Goal: Task Accomplishment & Management: Manage account settings

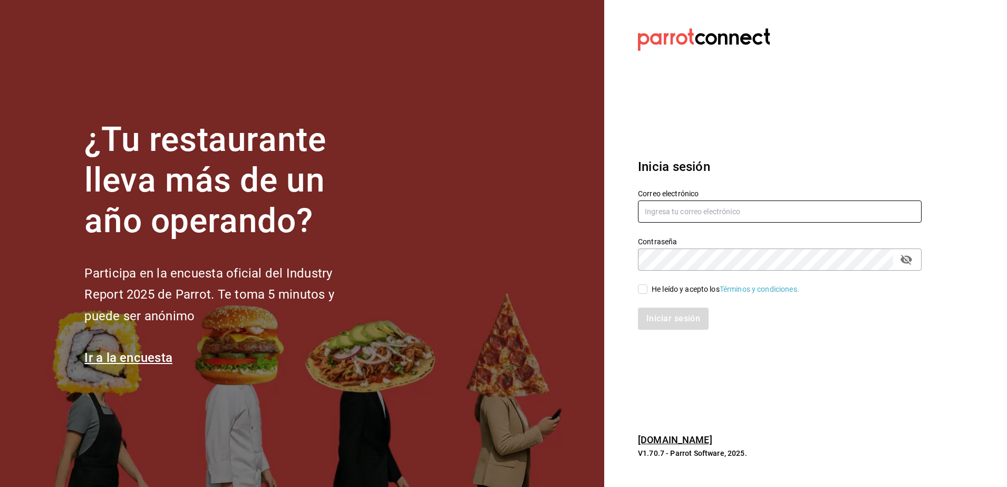
type input "[EMAIL_ADDRESS][DOMAIN_NAME]"
click at [640, 294] on label "He leído y acepto los Términos y condiciones." at bounding box center [718, 289] width 161 height 11
click at [640, 294] on input "He leído y acepto los Términos y condiciones." at bounding box center [642, 288] width 9 height 9
checkbox input "true"
click at [655, 313] on button "Iniciar sesión" at bounding box center [674, 318] width 72 height 22
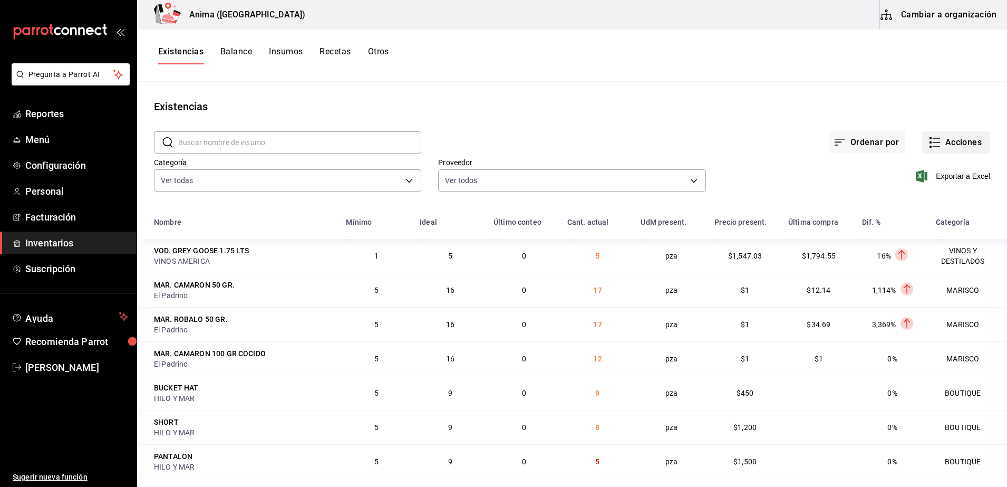
click at [959, 139] on button "Acciones" at bounding box center [956, 142] width 68 height 22
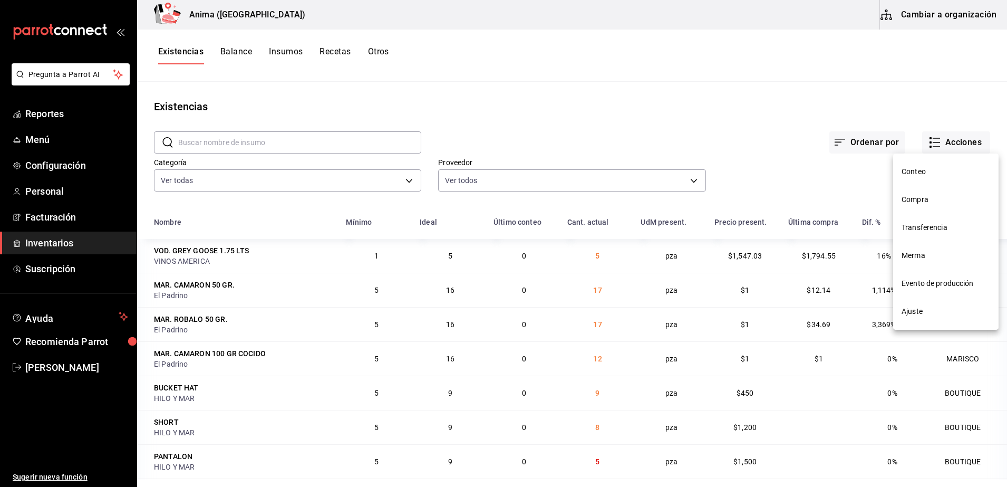
click at [934, 194] on span "Compra" at bounding box center [946, 199] width 89 height 11
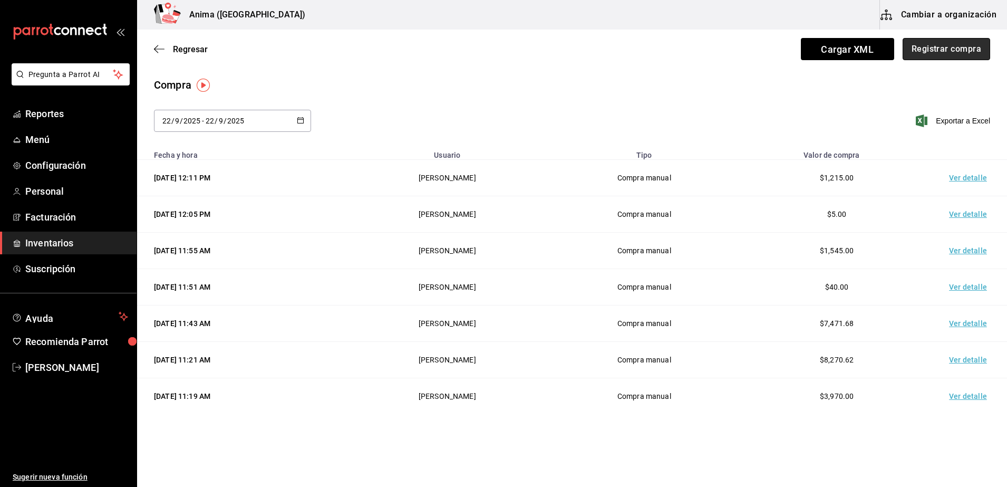
click at [941, 49] on button "Registrar compra" at bounding box center [947, 49] width 88 height 22
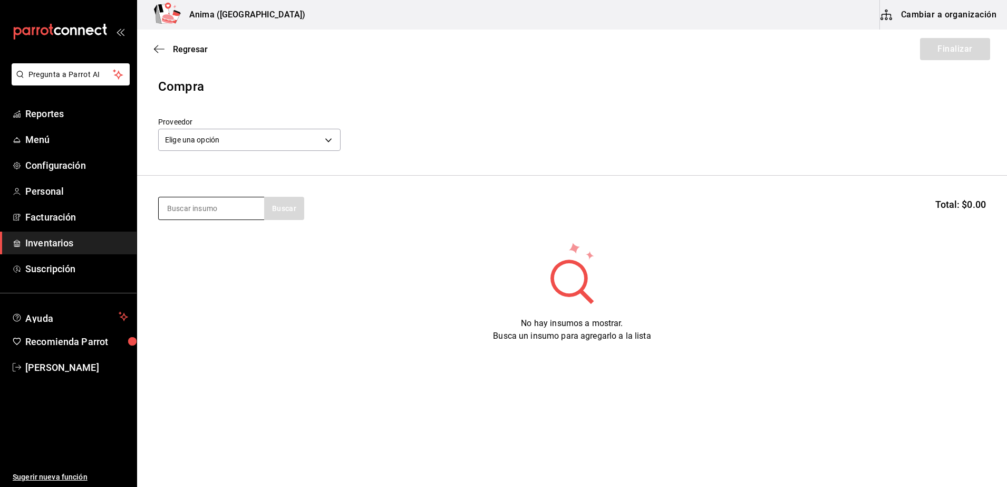
click at [248, 213] on input at bounding box center [211, 208] width 105 height 22
type input "jagg"
click at [218, 225] on div "LIC. JAGGER Botella de 700ml - Vinoteca" at bounding box center [211, 250] width 105 height 52
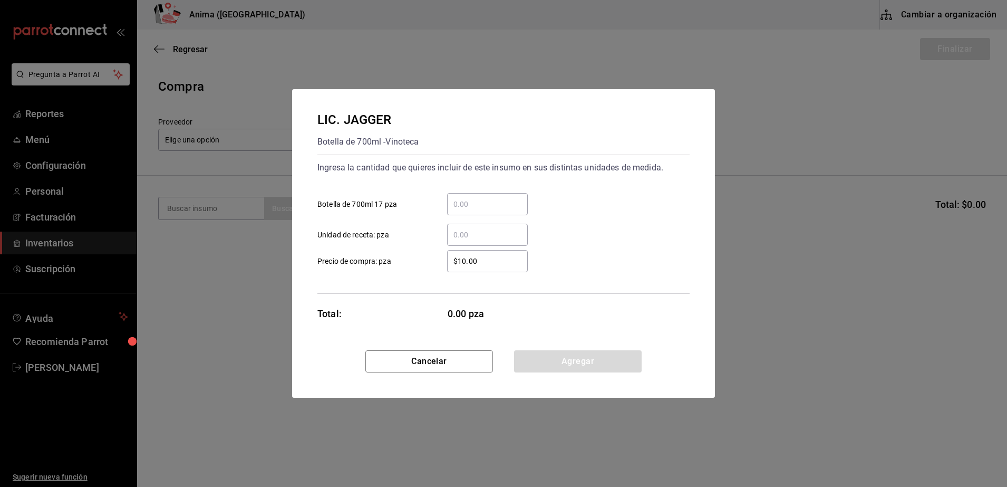
click at [472, 203] on input "​ Botella de 700ml 17 pza" at bounding box center [487, 204] width 81 height 13
type input "6"
type input "$1"
click button "Agregar" at bounding box center [578, 361] width 128 height 22
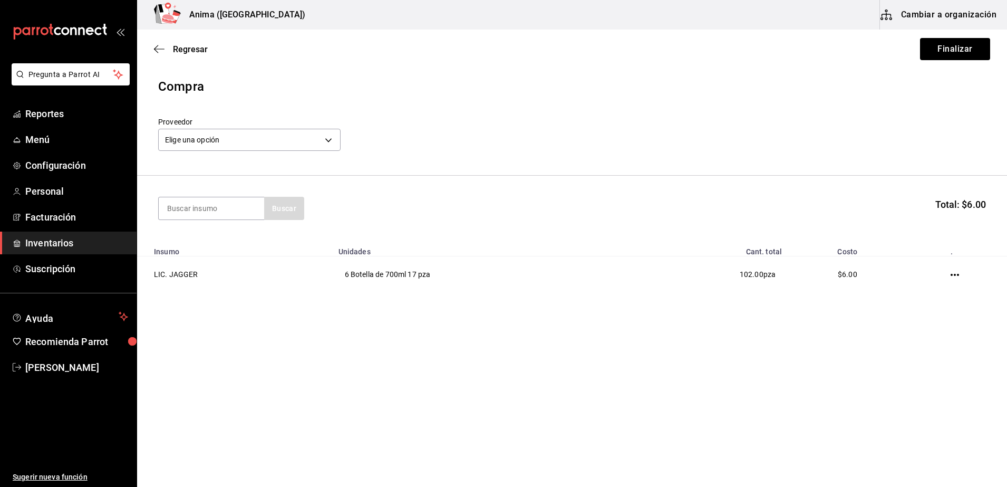
click at [284, 156] on header "Compra Proveedor Elige una opción default" at bounding box center [572, 126] width 870 height 99
click at [284, 137] on body "Pregunta a Parrot AI Reportes Menú Configuración Personal Facturación Inventari…" at bounding box center [503, 213] width 1007 height 427
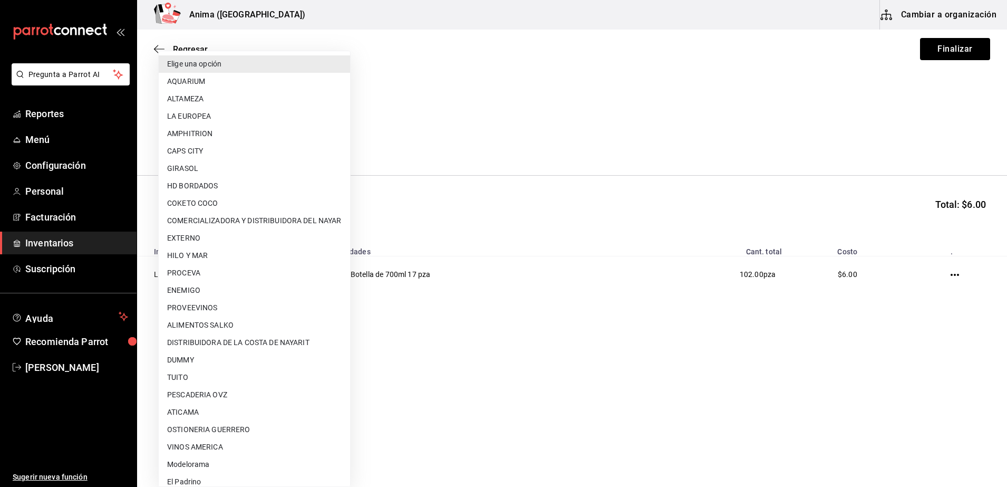
click at [216, 242] on li "EXTERNO" at bounding box center [254, 237] width 191 height 17
type input "b03fca7a-49ca-4330-9935-aefa3068c7af"
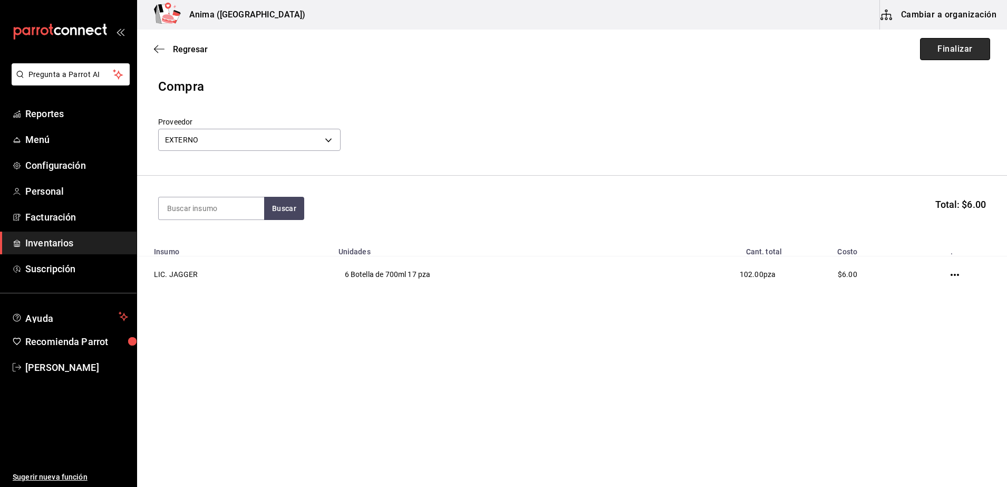
click at [970, 53] on button "Finalizar" at bounding box center [955, 49] width 70 height 22
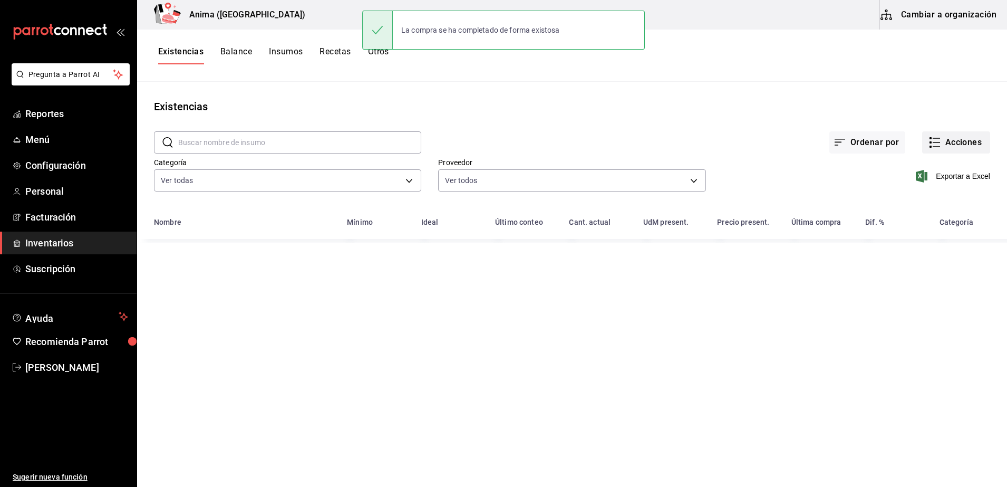
click at [951, 140] on button "Acciones" at bounding box center [956, 142] width 68 height 22
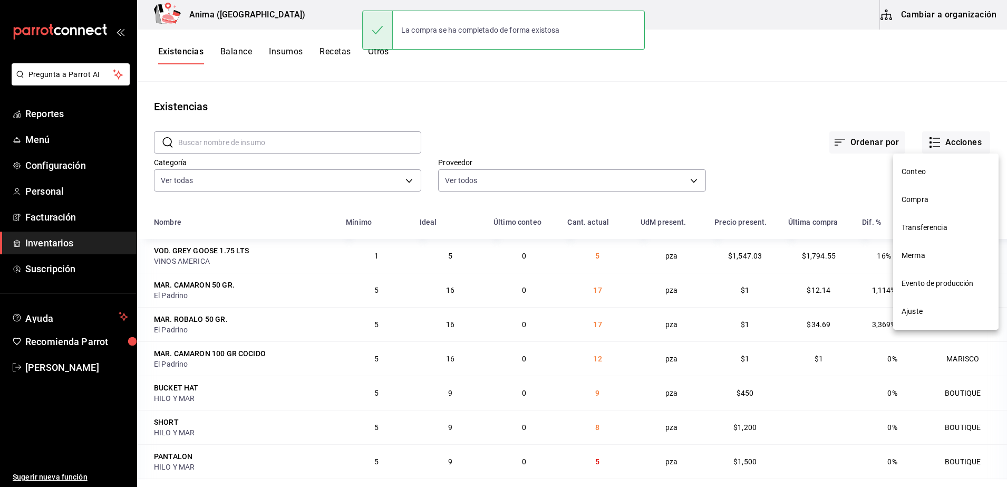
click at [938, 204] on span "Compra" at bounding box center [946, 199] width 89 height 11
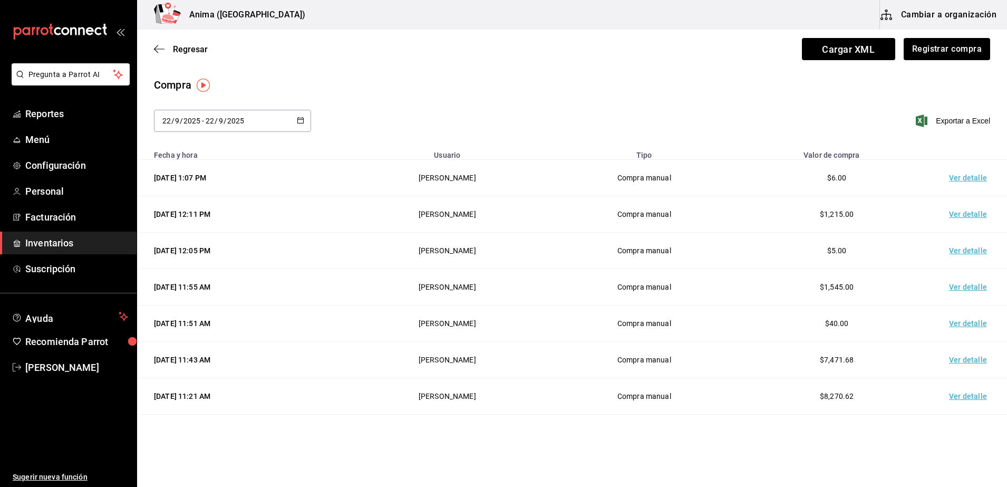
click at [961, 174] on td "Ver detalle" at bounding box center [971, 178] width 74 height 36
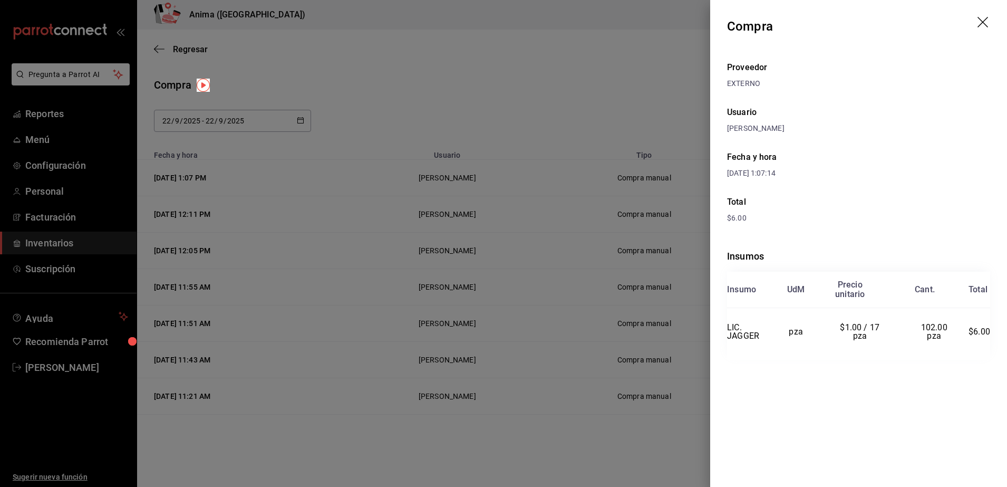
click at [364, 172] on div at bounding box center [503, 243] width 1007 height 487
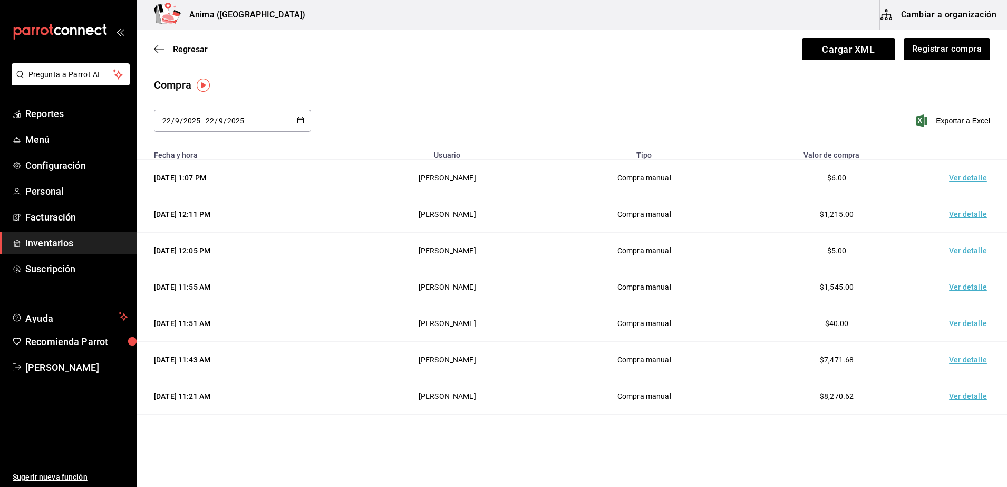
click at [570, 52] on div "Regresar Cargar XML Registrar compra" at bounding box center [572, 49] width 870 height 39
click at [939, 40] on button "Registrar compra" at bounding box center [947, 49] width 88 height 22
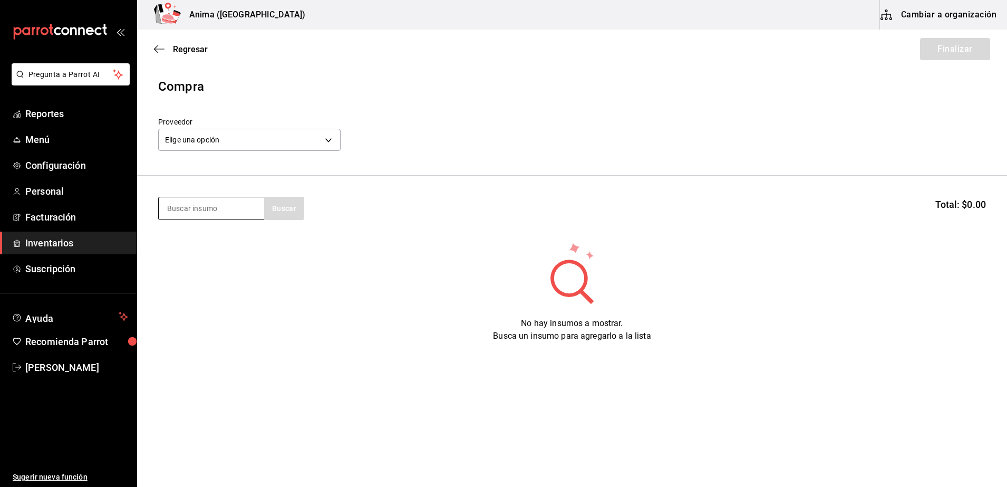
click at [239, 218] on input at bounding box center [211, 208] width 105 height 22
type input "flor"
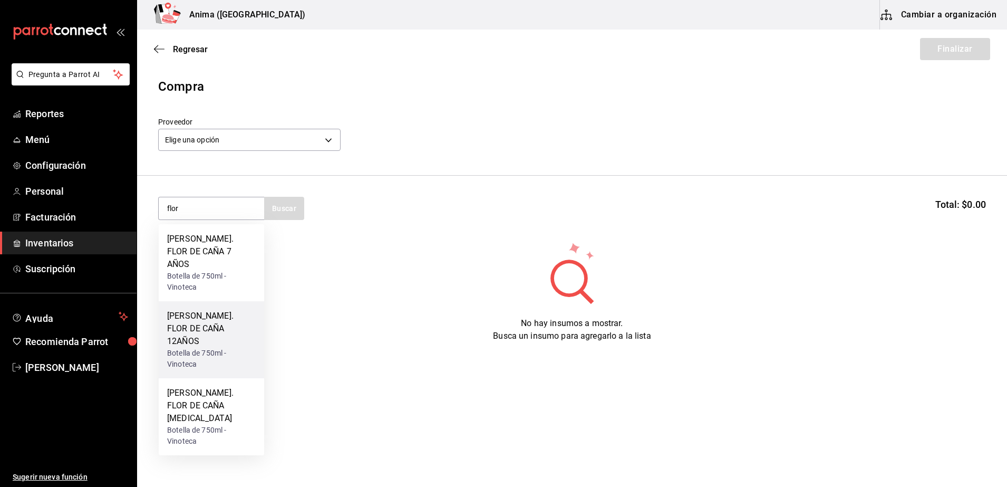
click at [207, 310] on div "RON. FLOR DE CAÑA 12AÑOS" at bounding box center [211, 329] width 89 height 38
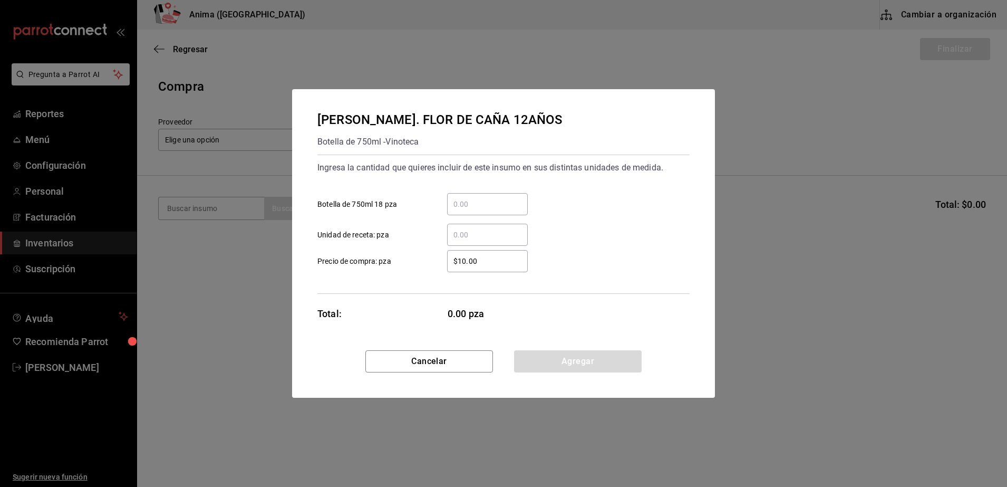
click at [501, 190] on div "​ Botella de 750ml 18 pza" at bounding box center [499, 200] width 381 height 31
click at [494, 196] on div "​" at bounding box center [487, 204] width 81 height 22
click at [494, 198] on input "​ Botella de 750ml 18 pza" at bounding box center [487, 204] width 81 height 13
type input "1"
type input "$702.87"
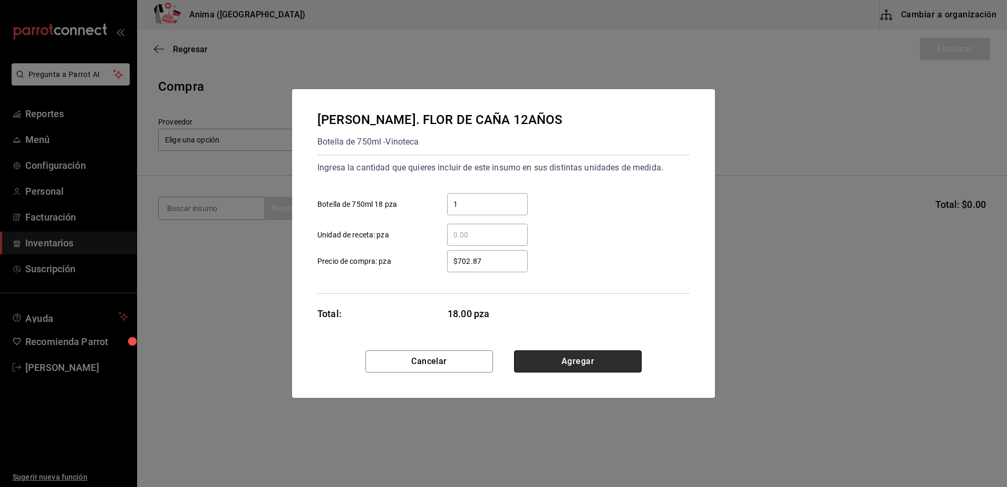
click at [552, 353] on button "Agregar" at bounding box center [578, 361] width 128 height 22
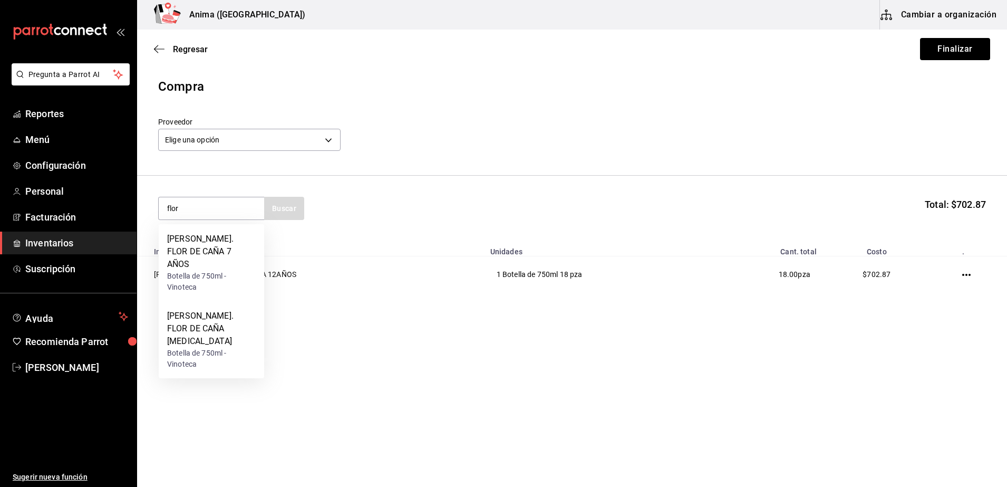
type input "flor"
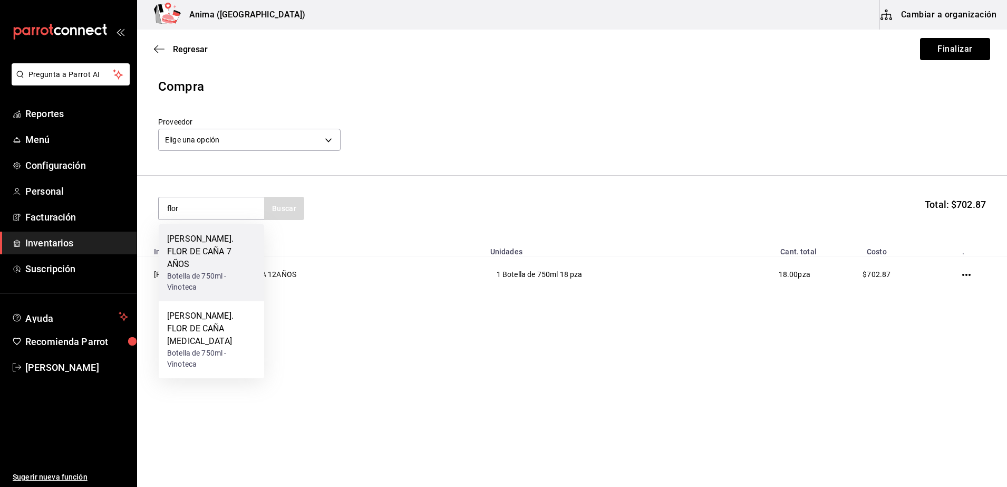
click at [238, 251] on div "RON. FLOR DE CAÑA 7 AÑOS" at bounding box center [211, 252] width 89 height 38
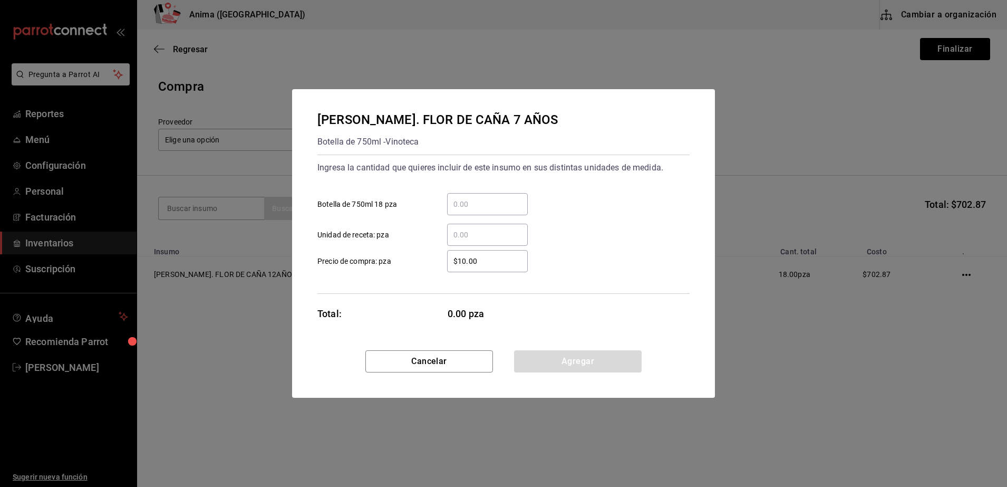
click at [466, 206] on input "​ Botella de 750ml 18 pza" at bounding box center [487, 204] width 81 height 13
type input "1"
type input "$382.56"
click at [583, 360] on button "Agregar" at bounding box center [578, 361] width 128 height 22
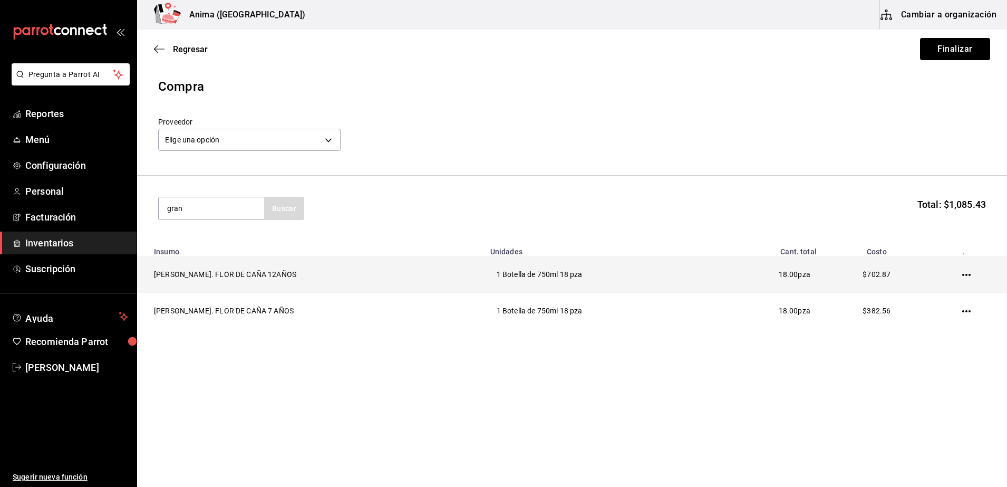
type input "gran"
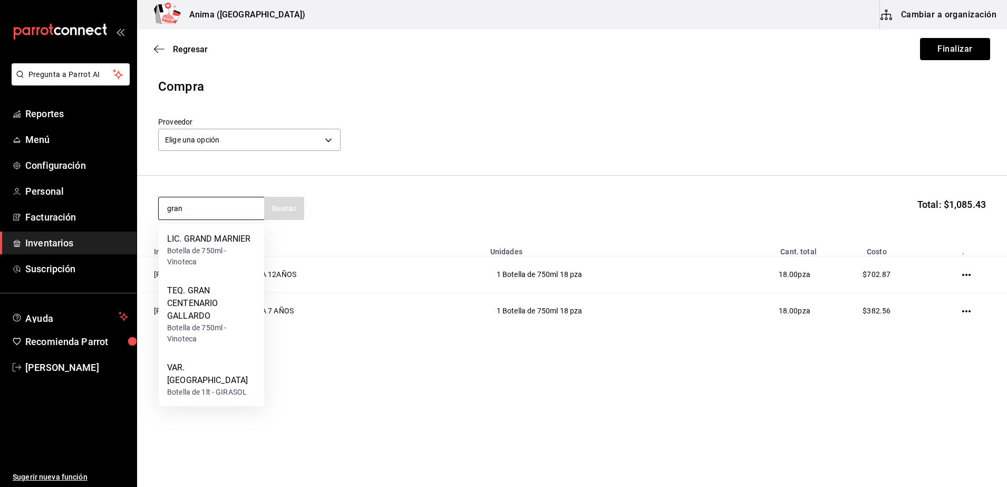
click at [217, 218] on input "gran" at bounding box center [211, 208] width 105 height 22
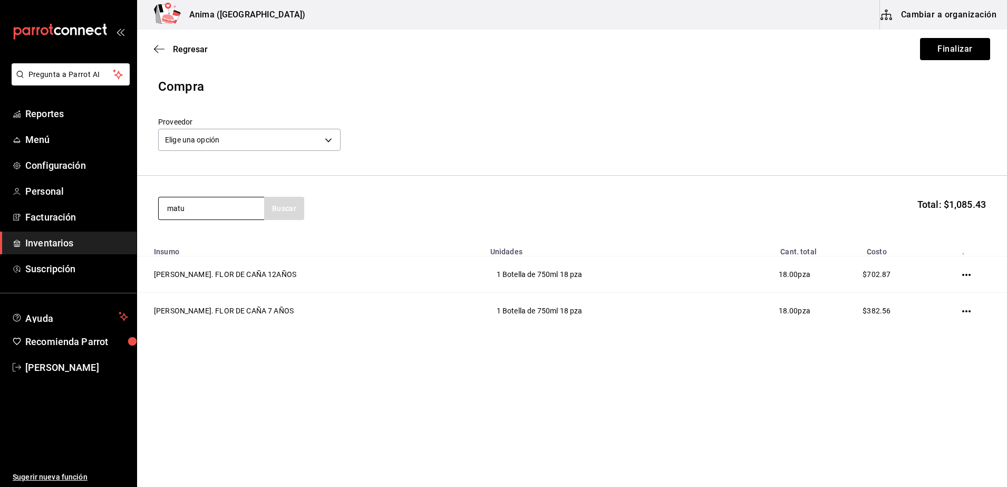
type input "matu"
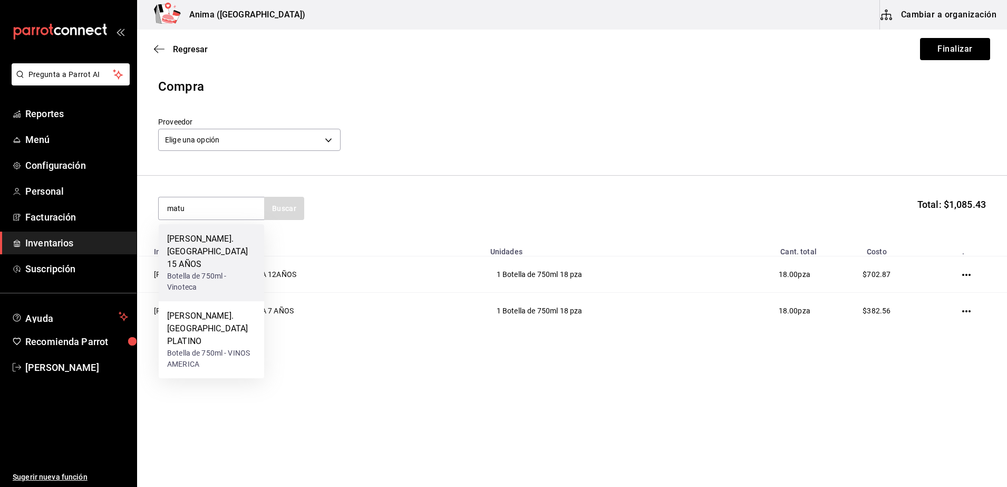
click at [220, 235] on div "RON. MATUSALEM 15 AÑOS" at bounding box center [211, 252] width 89 height 38
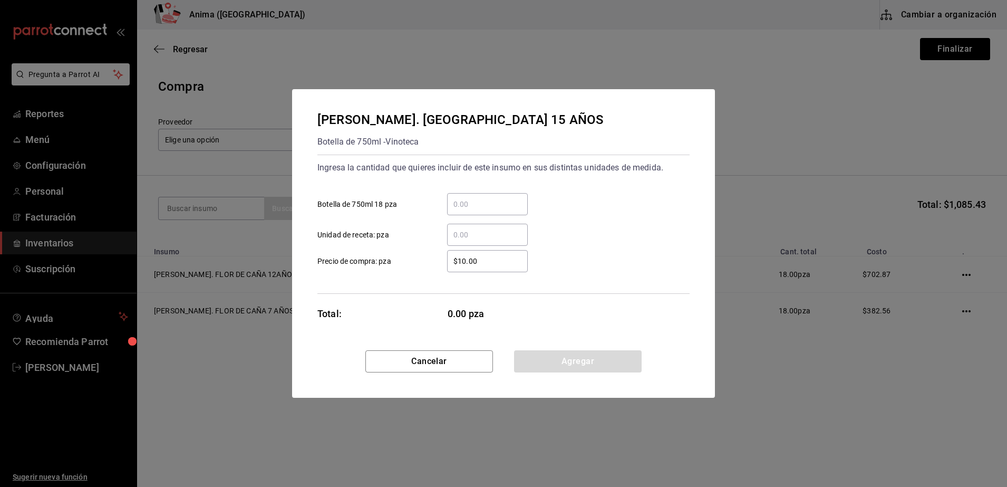
click at [489, 208] on input "​ Botella de 750ml 18 pza" at bounding box center [487, 204] width 81 height 13
type input "2"
type input "$1"
click at [469, 254] on div "$1 ​" at bounding box center [487, 261] width 81 height 22
click at [469, 255] on input "$1" at bounding box center [487, 261] width 81 height 13
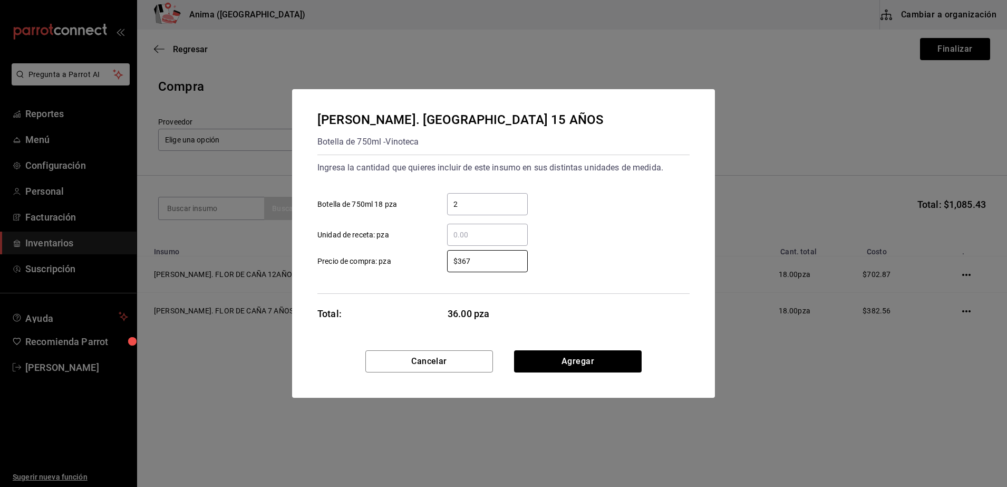
type input "$367"
click at [500, 334] on div "RON. MATUSALEM 15 AÑOS Botella de 750ml - Vinoteca Ingresa la cantidad que quie…" at bounding box center [503, 219] width 423 height 261
click at [570, 355] on button "Agregar" at bounding box center [578, 361] width 128 height 22
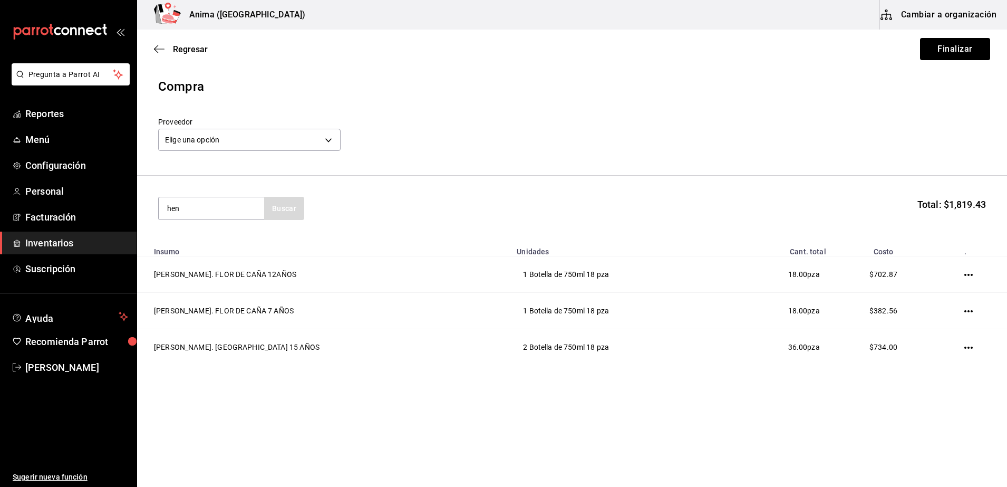
type input "hen"
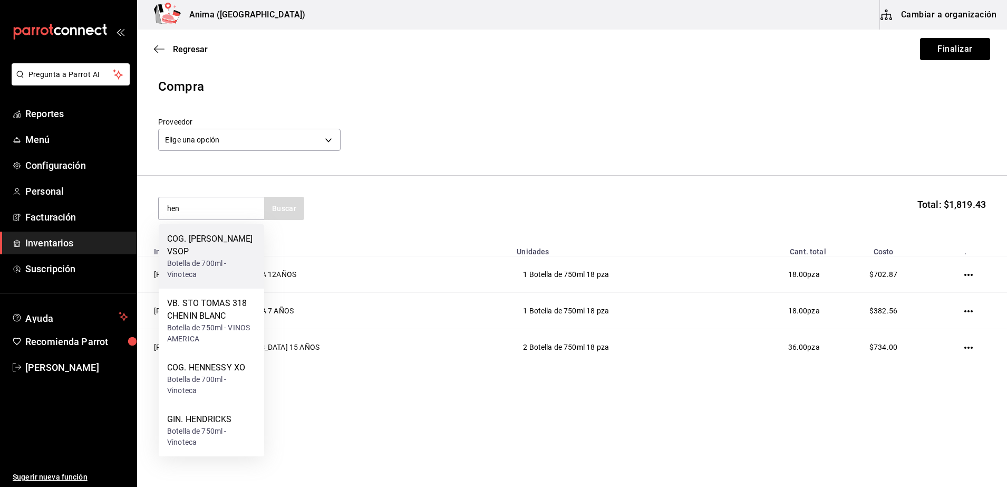
click at [205, 258] on div "Botella de 700ml - Vinoteca" at bounding box center [211, 269] width 89 height 22
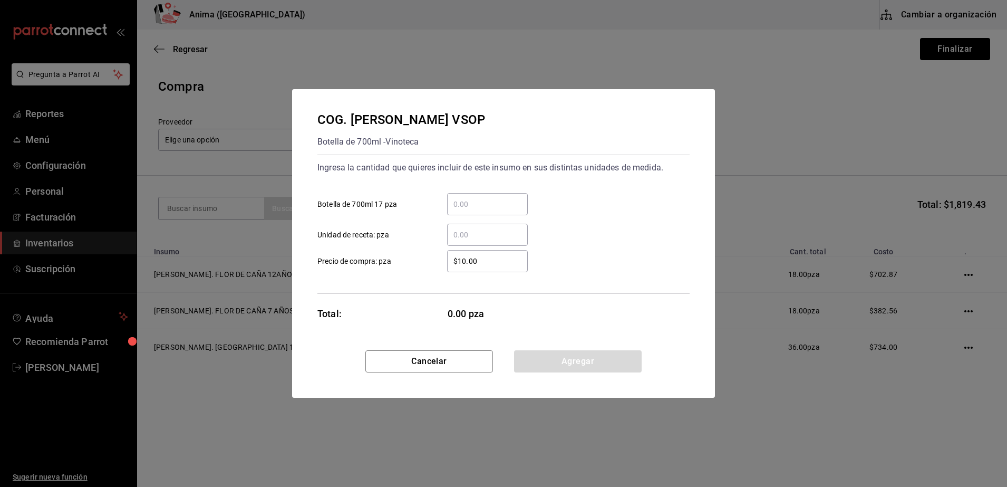
click at [489, 205] on input "​ Botella de 700ml 17 pza" at bounding box center [487, 204] width 81 height 13
type input "2"
type input "$1,273"
click at [562, 350] on button "Agregar" at bounding box center [578, 361] width 128 height 22
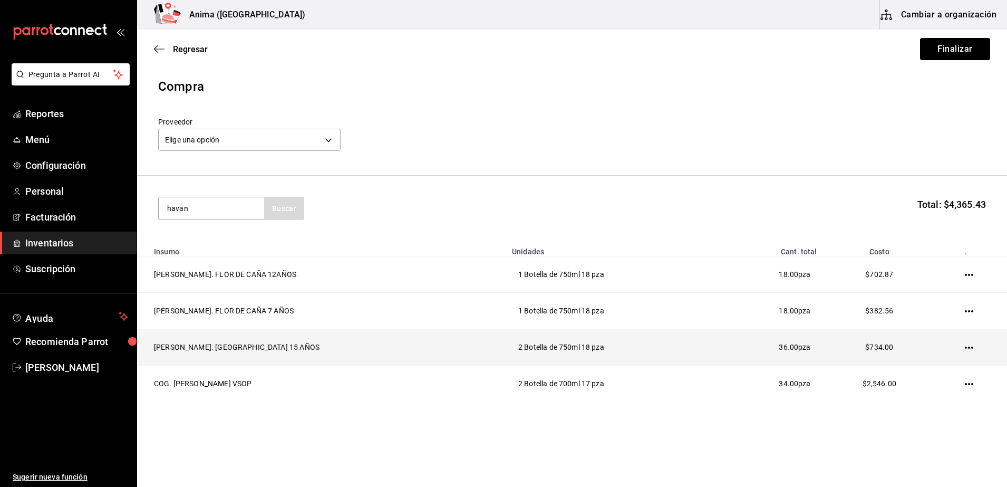
type input "havan"
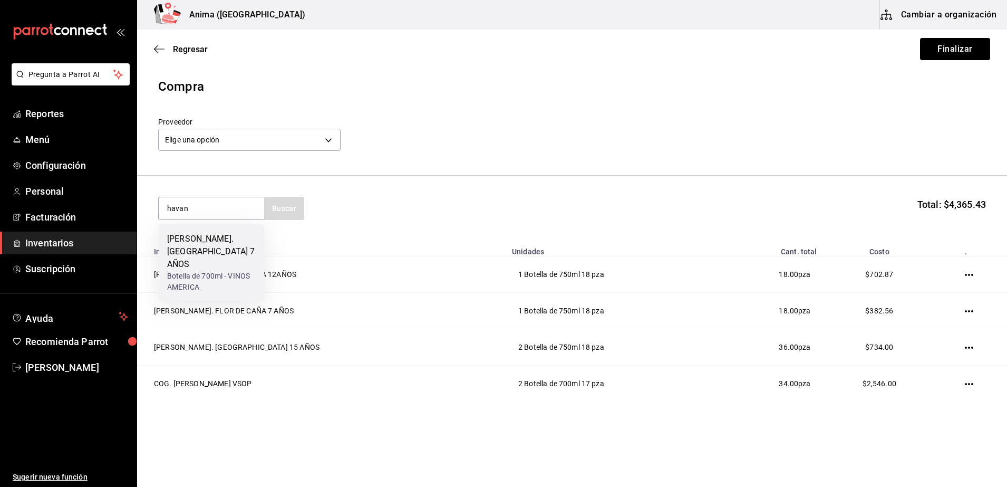
click at [215, 271] on div "Botella de 700ml - VINOS AMERICA" at bounding box center [211, 282] width 89 height 22
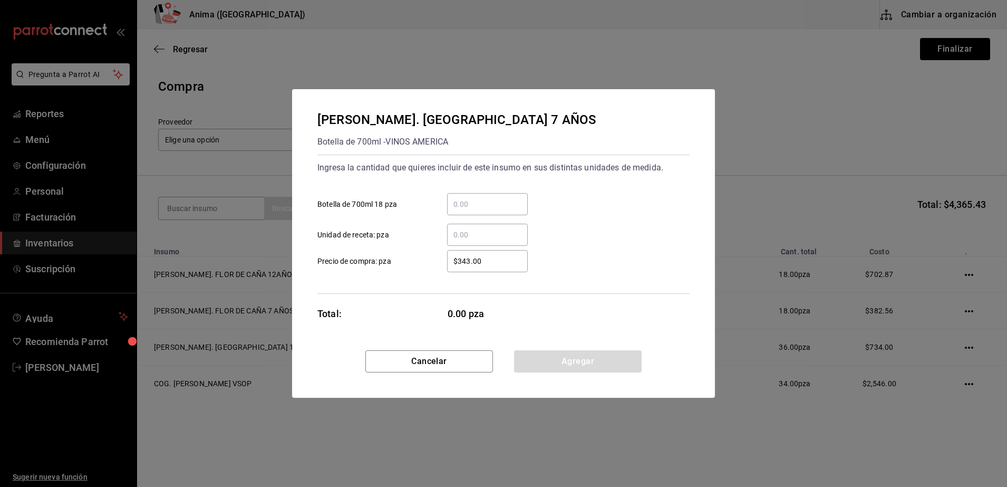
click at [494, 201] on input "​ Botella de 700ml 18 pza" at bounding box center [487, 204] width 81 height 13
type input "1"
type input "$305"
click at [566, 350] on button "Agregar" at bounding box center [578, 361] width 128 height 22
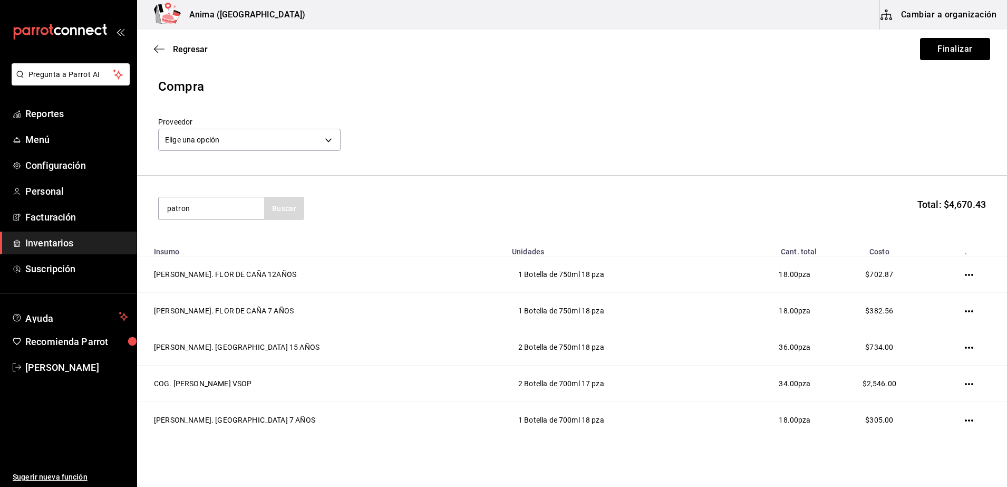
type input "patron"
click at [217, 238] on div "TEQ. PATRON SILVER" at bounding box center [211, 239] width 89 height 13
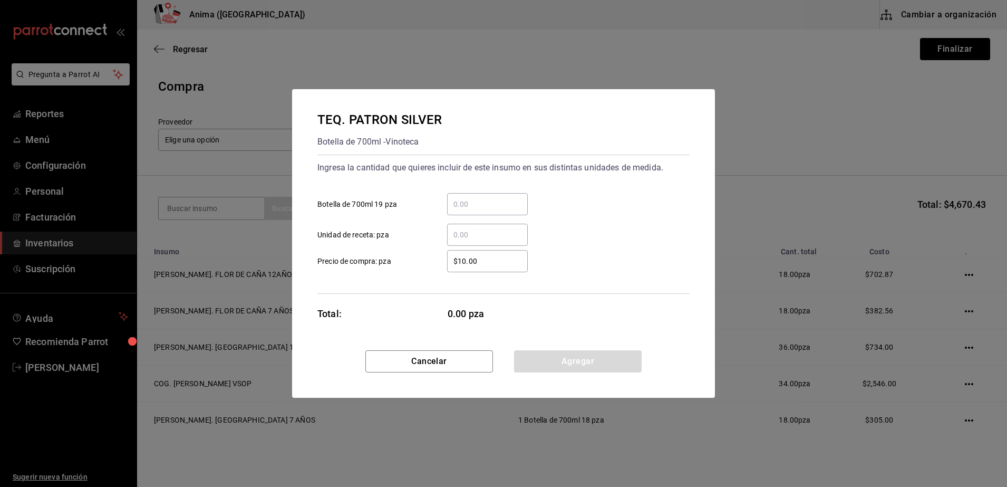
click at [455, 211] on div "​" at bounding box center [487, 204] width 81 height 22
click at [455, 210] on input "​ Botella de 700ml 19 pza" at bounding box center [487, 204] width 81 height 13
click at [455, 211] on div "​" at bounding box center [487, 204] width 81 height 22
click at [455, 210] on input "​ Botella de 700ml 19 pza" at bounding box center [487, 204] width 81 height 13
type input "2"
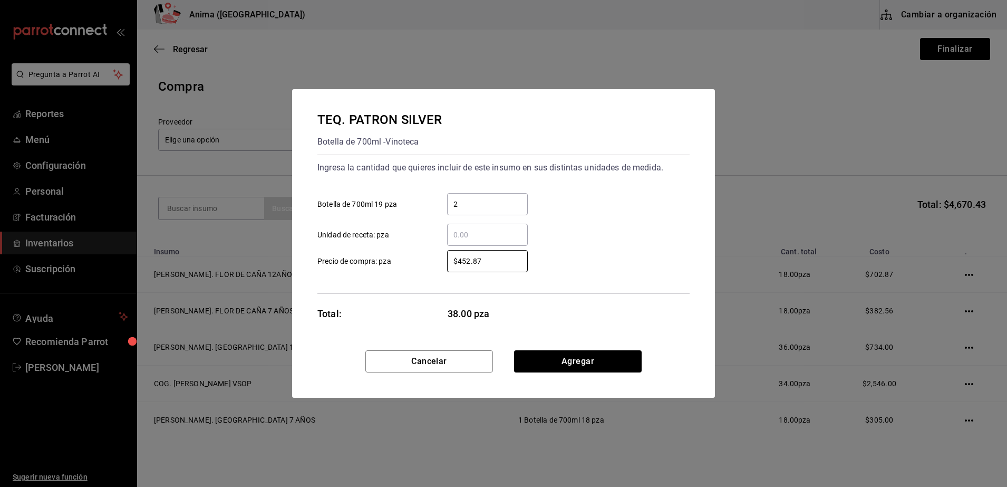
type input "$452.87"
click at [574, 349] on div "TEQ. PATRON SILVER Botella de 700ml - Vinoteca Ingresa la cantidad que quieres …" at bounding box center [503, 219] width 423 height 261
click at [573, 351] on button "Agregar" at bounding box center [578, 361] width 128 height 22
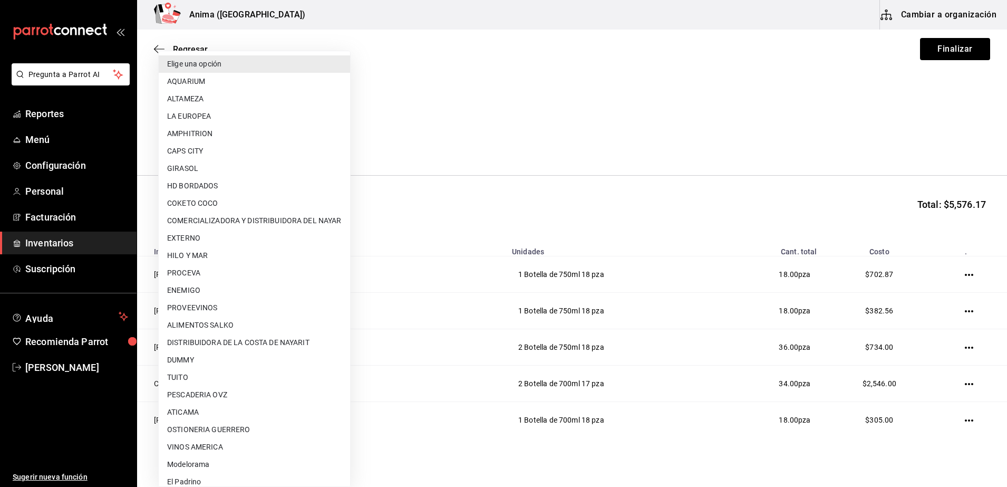
click at [297, 137] on body "Pregunta a Parrot AI Reportes Menú Configuración Personal Facturación Inventari…" at bounding box center [503, 213] width 1007 height 427
click at [233, 446] on li "VINOS AMERICA" at bounding box center [254, 446] width 191 height 17
type input "1fe8d86c-90f3-4365-b4ad-15fcc30ab7b2"
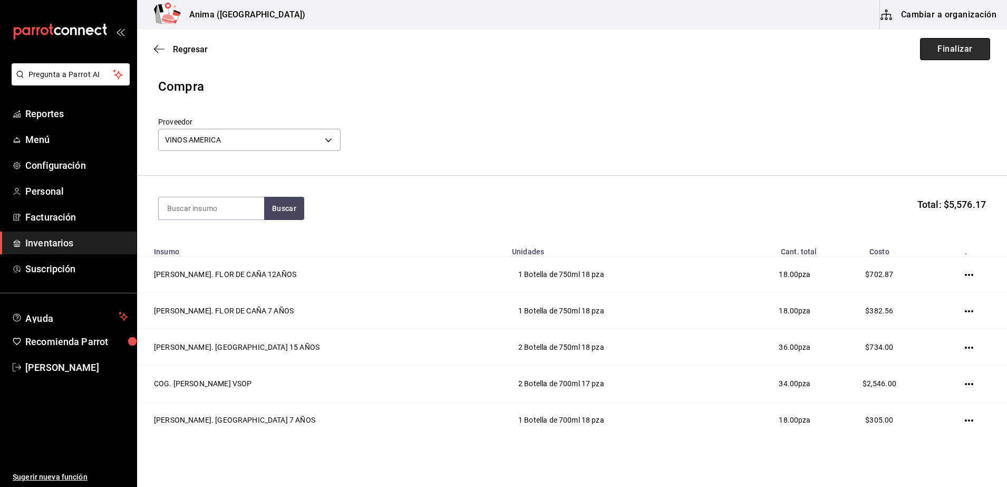
click at [940, 55] on button "Finalizar" at bounding box center [955, 49] width 70 height 22
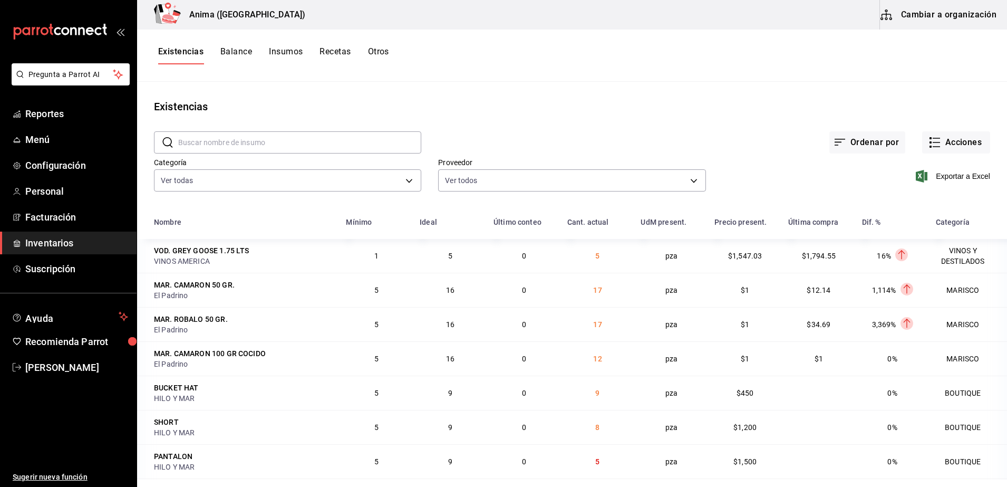
click at [738, 99] on div "Existencias" at bounding box center [572, 107] width 870 height 16
click at [939, 143] on button "Acciones" at bounding box center [956, 142] width 68 height 22
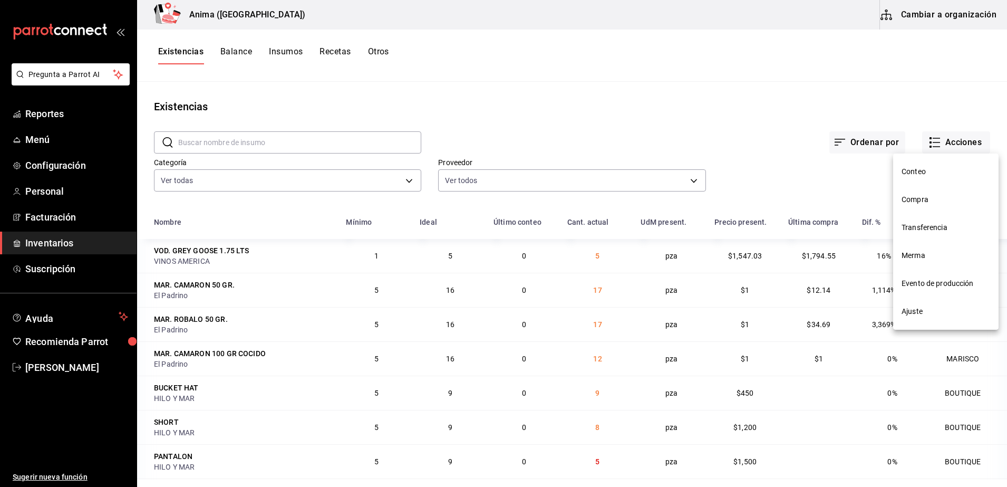
click at [927, 256] on span "Merma" at bounding box center [946, 255] width 89 height 11
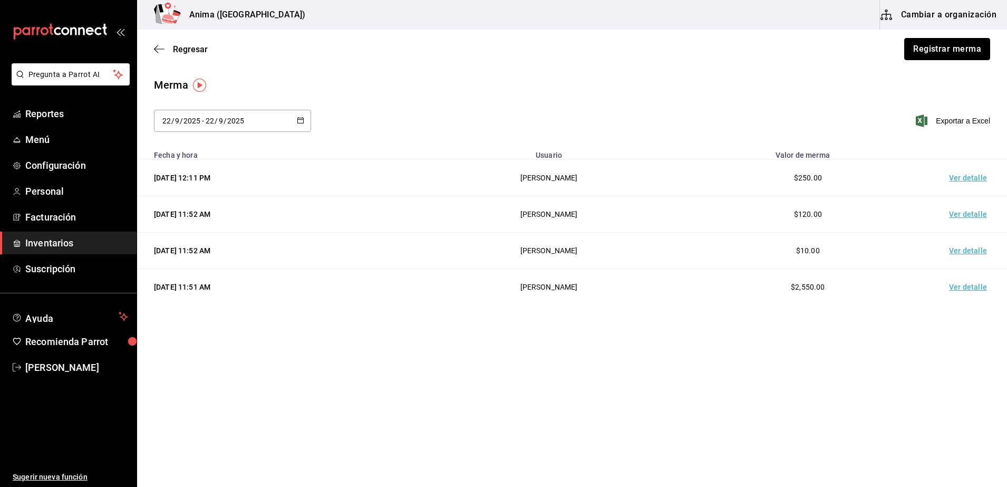
click at [953, 46] on button "Registrar merma" at bounding box center [948, 49] width 86 height 22
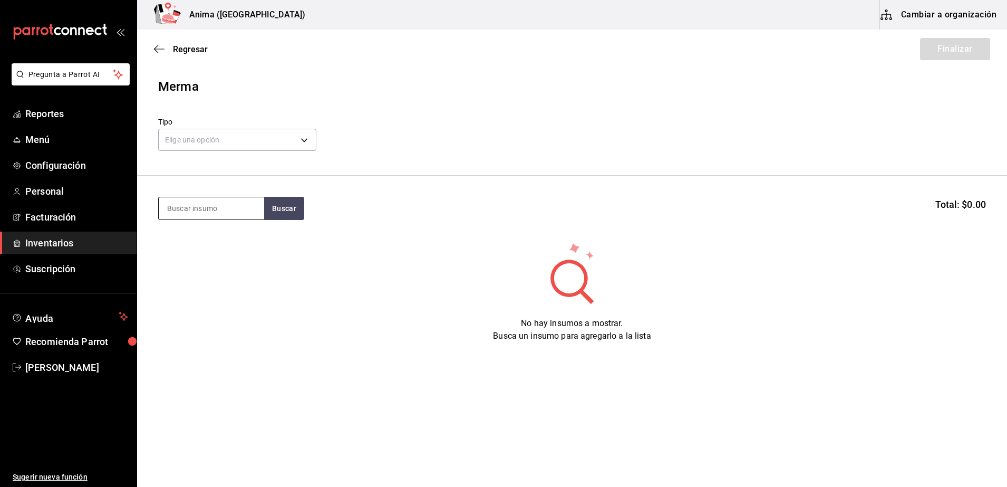
click at [216, 208] on input at bounding box center [211, 208] width 105 height 22
type input "flor"
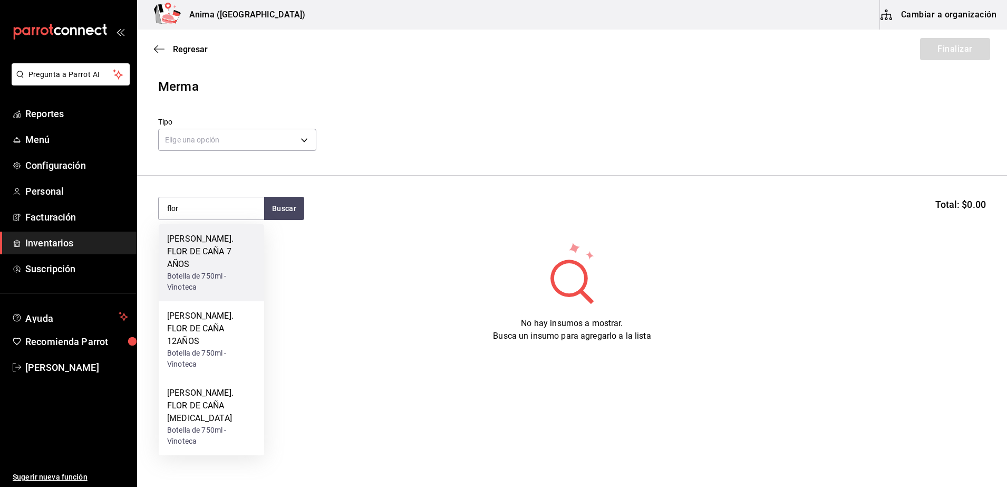
click at [226, 253] on div "RON. FLOR DE CAÑA 7 AÑOS" at bounding box center [211, 252] width 89 height 38
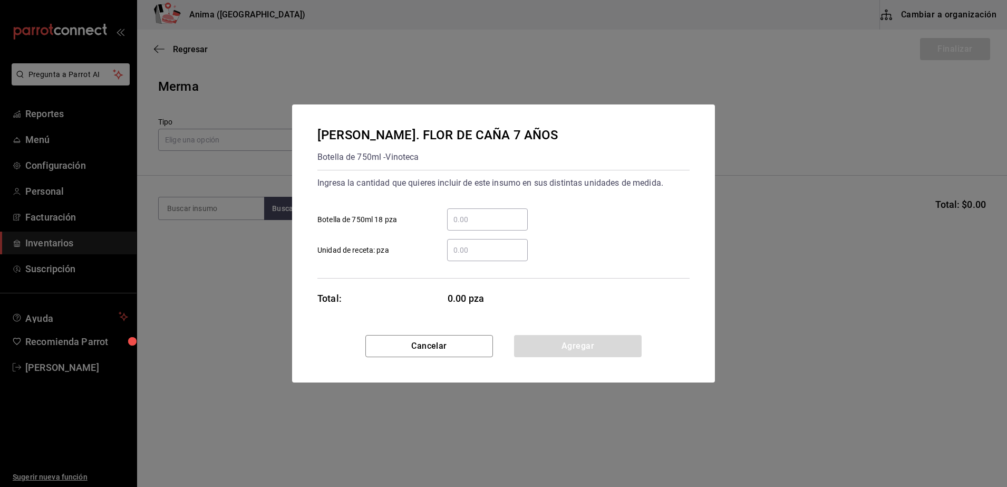
click at [469, 213] on input "​ Botella de 750ml 18 pza" at bounding box center [487, 219] width 81 height 13
type input "1"
click button "Agregar" at bounding box center [578, 346] width 128 height 22
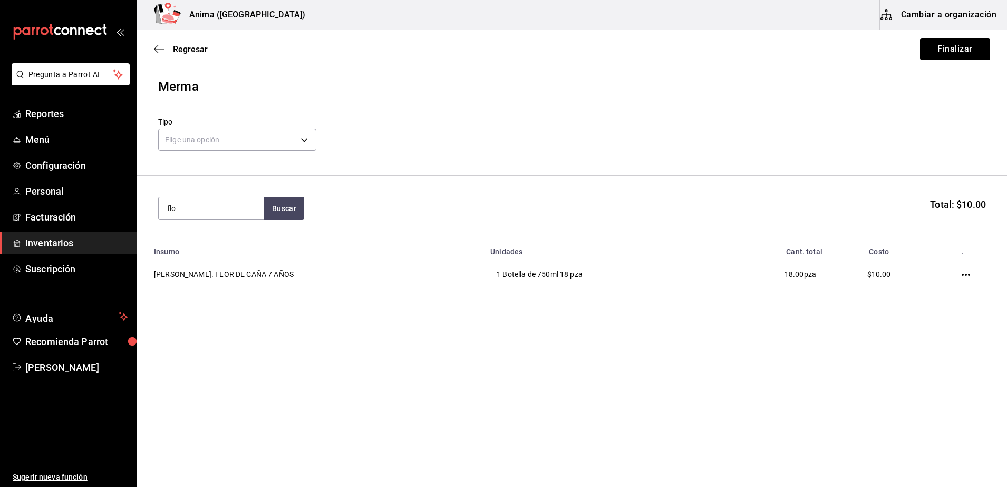
type input "flor"
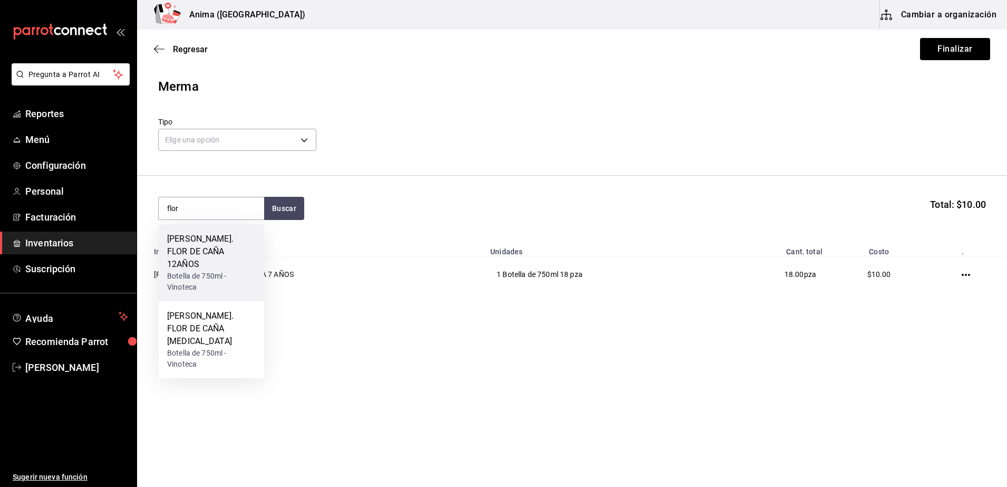
click at [256, 246] on div "RON. FLOR DE CAÑA 12AÑOS Botella de 750ml - Vinoteca" at bounding box center [211, 262] width 105 height 77
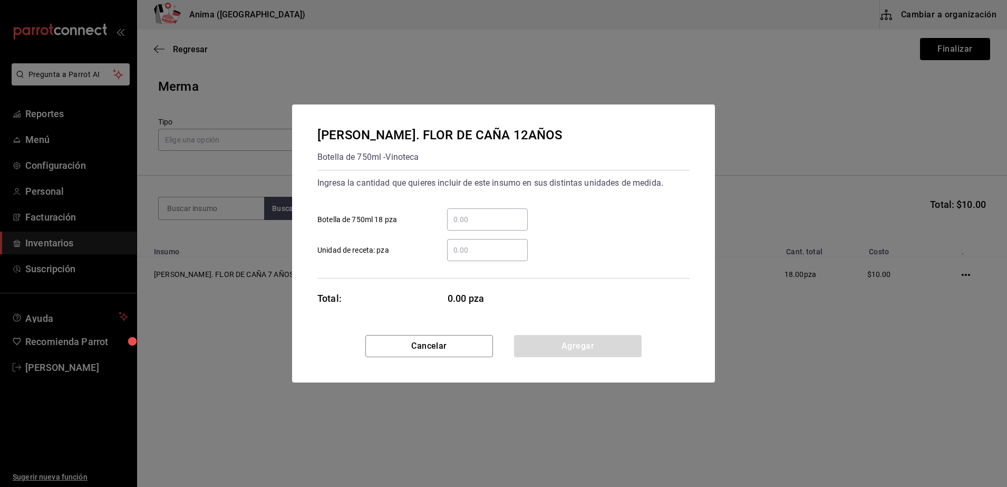
click at [503, 214] on input "​ Botella de 750ml 18 pza" at bounding box center [487, 219] width 81 height 13
type input "1"
click button "Agregar" at bounding box center [578, 346] width 128 height 22
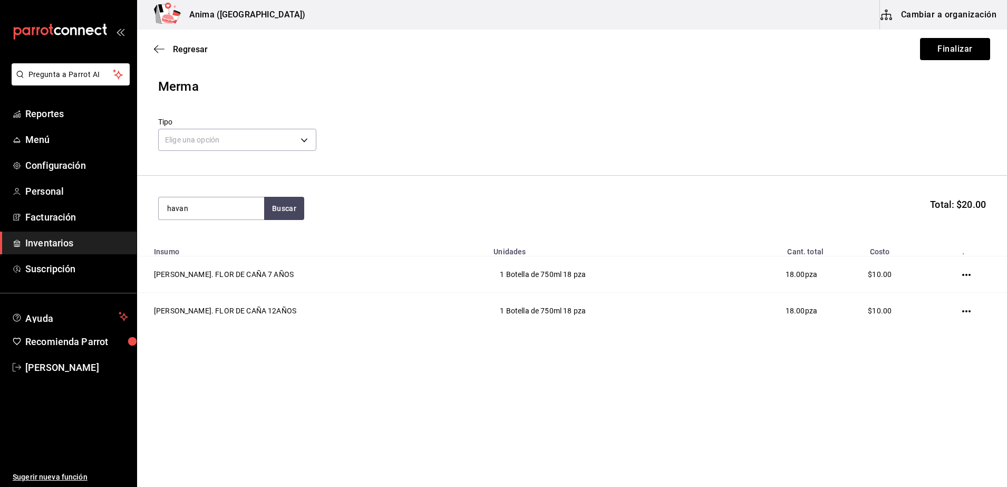
type input "havan"
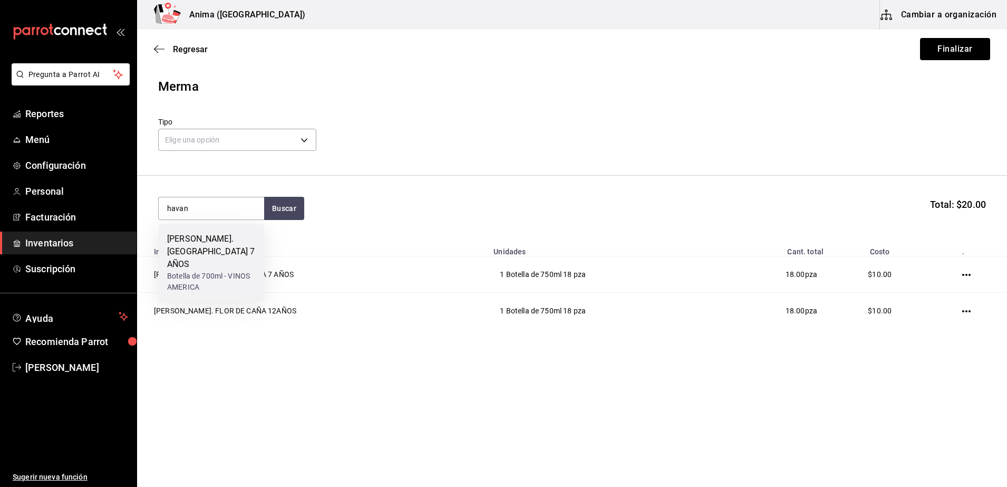
click at [234, 239] on div "RON. HAVANA 7 AÑOS" at bounding box center [211, 252] width 89 height 38
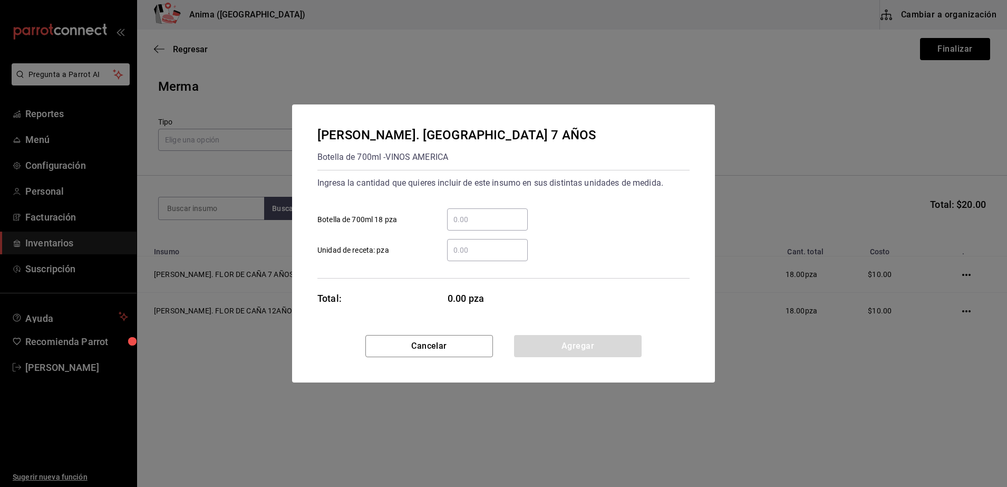
click at [470, 239] on div "​" at bounding box center [487, 250] width 81 height 22
click at [470, 244] on input "​ Unidad de receta: pza" at bounding box center [487, 250] width 81 height 13
click at [476, 226] on div "​" at bounding box center [487, 219] width 81 height 22
click at [476, 226] on input "​ Botella de 700ml 18 pza" at bounding box center [487, 219] width 81 height 13
type input "1"
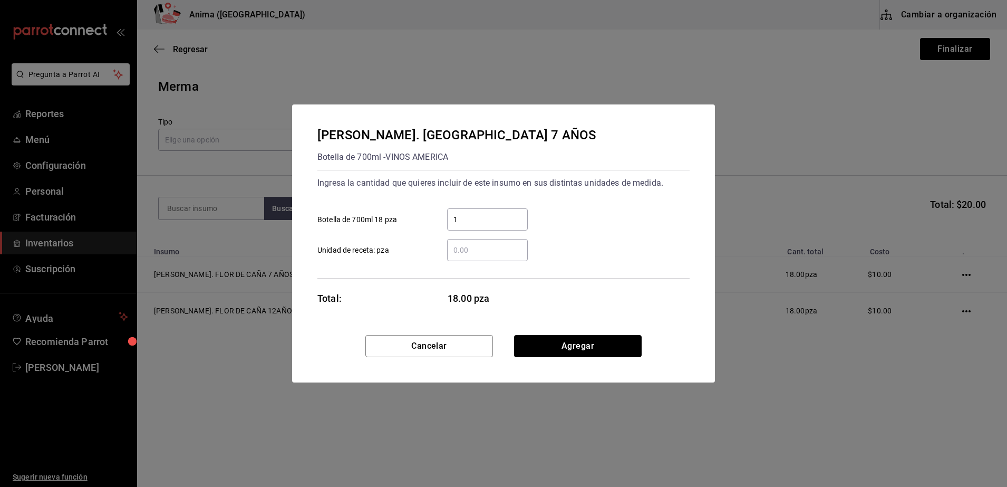
click button "Agregar" at bounding box center [578, 346] width 128 height 22
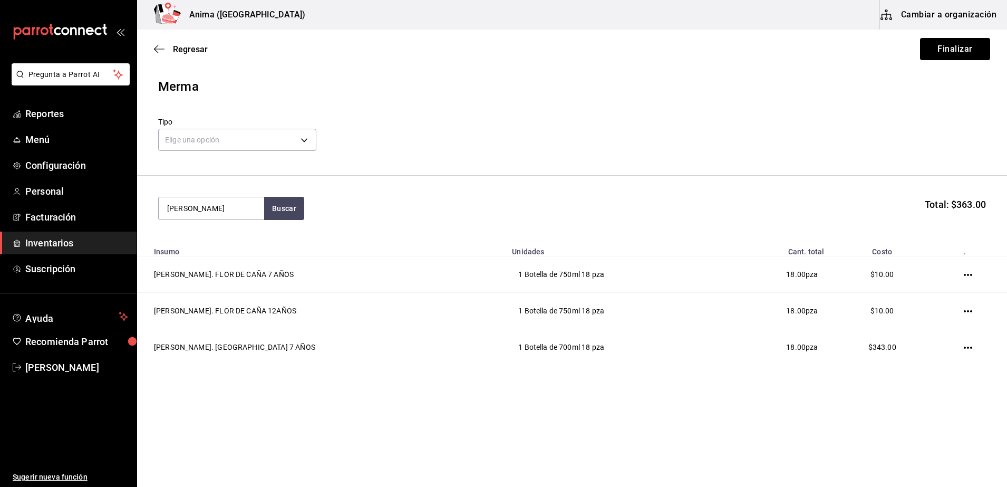
type input "matus"
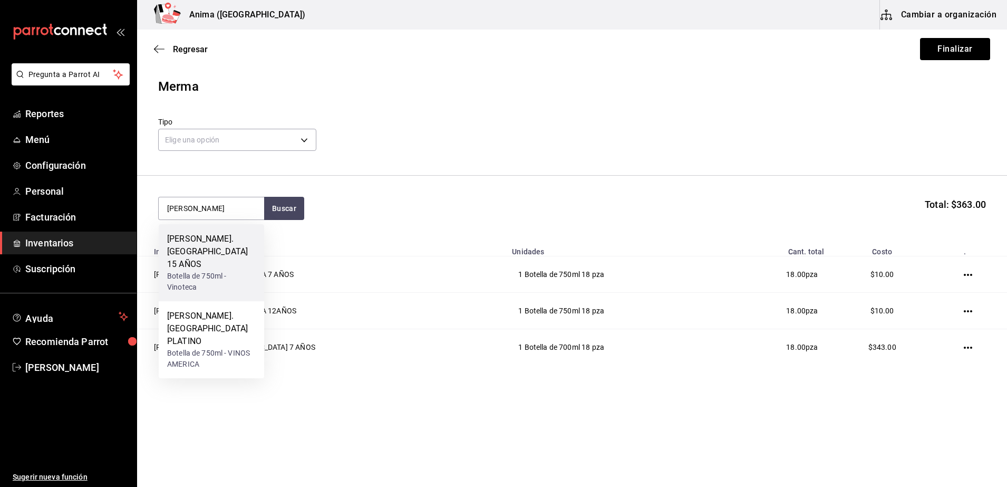
click at [232, 251] on div "RON. MATUSALEM 15 AÑOS" at bounding box center [211, 252] width 89 height 38
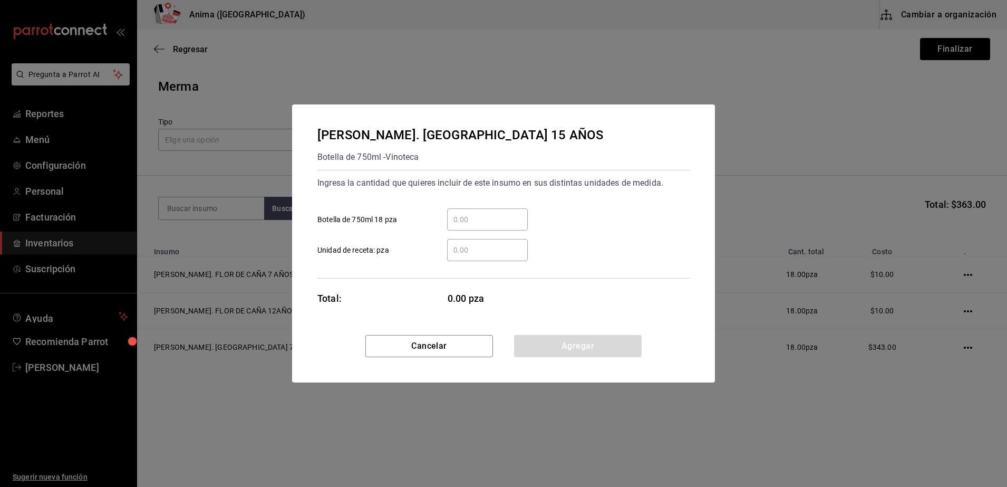
click at [470, 207] on div "​ Botella de 750ml 18 pza" at bounding box center [499, 215] width 381 height 31
click at [470, 217] on input "​ Botella de 750ml 18 pza" at bounding box center [487, 219] width 81 height 13
type input "1"
click button "Agregar" at bounding box center [578, 346] width 128 height 22
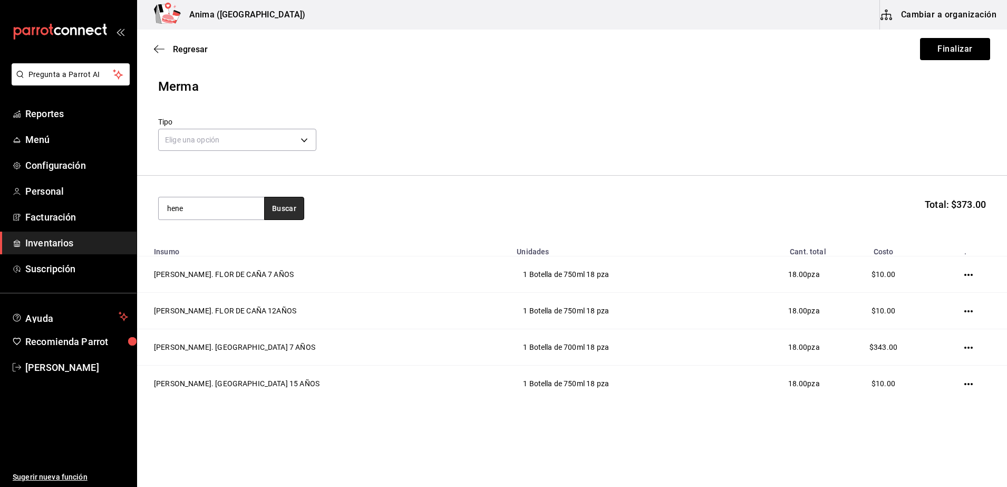
click at [287, 218] on button "Buscar" at bounding box center [284, 208] width 40 height 23
click at [283, 210] on button "Buscar" at bounding box center [284, 208] width 40 height 23
type input "hen"
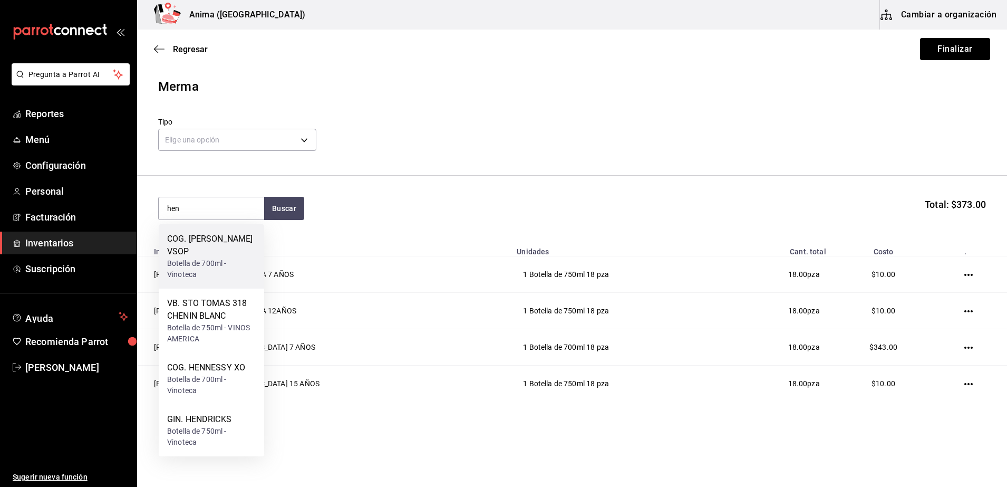
click at [192, 258] on div "Botella de 700ml - Vinoteca" at bounding box center [211, 269] width 89 height 22
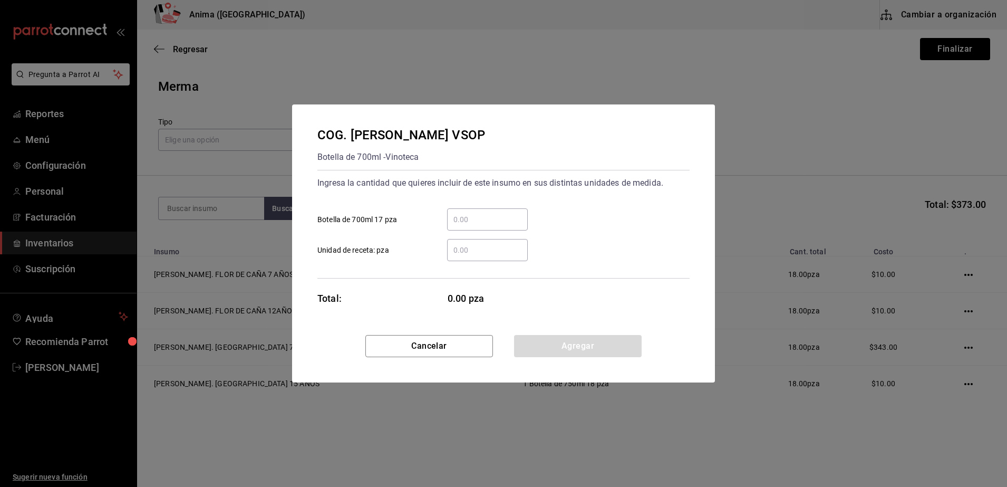
click at [460, 220] on input "​ Botella de 700ml 17 pza" at bounding box center [487, 219] width 81 height 13
type input "2"
click button "Agregar" at bounding box center [578, 346] width 128 height 22
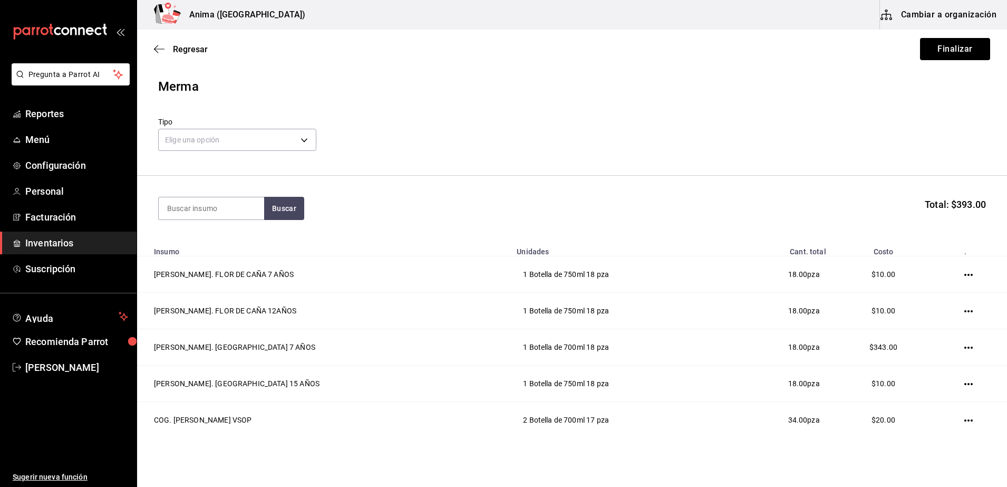
click at [605, 154] on header "Merma Tipo Elige una opción default" at bounding box center [572, 126] width 870 height 99
click at [288, 142] on body "Pregunta a Parrot AI Reportes Menú Configuración Personal Facturación Inventari…" at bounding box center [503, 213] width 1007 height 427
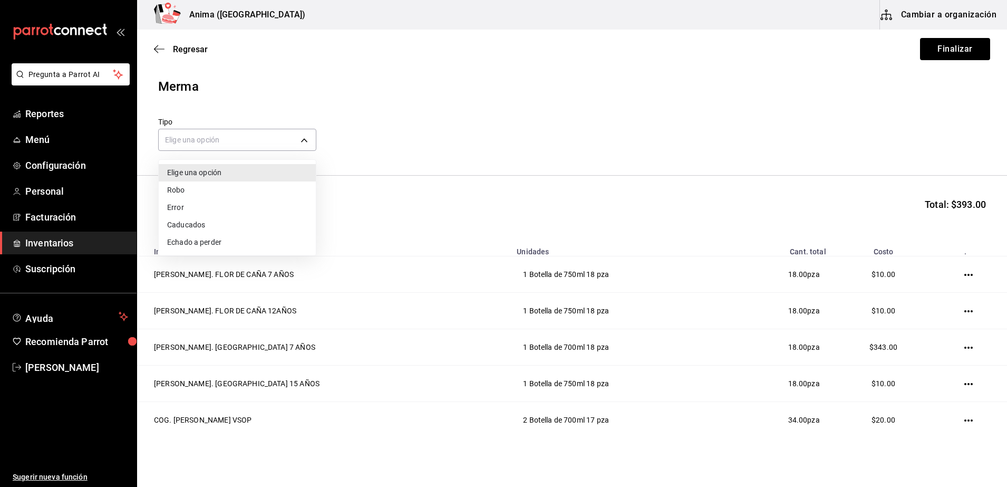
click at [267, 209] on li "Error" at bounding box center [237, 207] width 157 height 17
type input "ERROR"
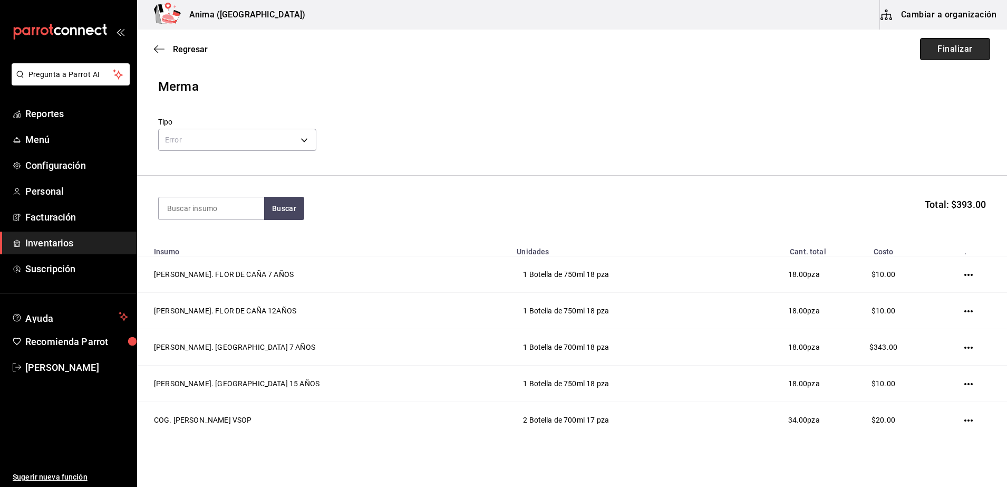
click at [947, 47] on button "Finalizar" at bounding box center [955, 49] width 70 height 22
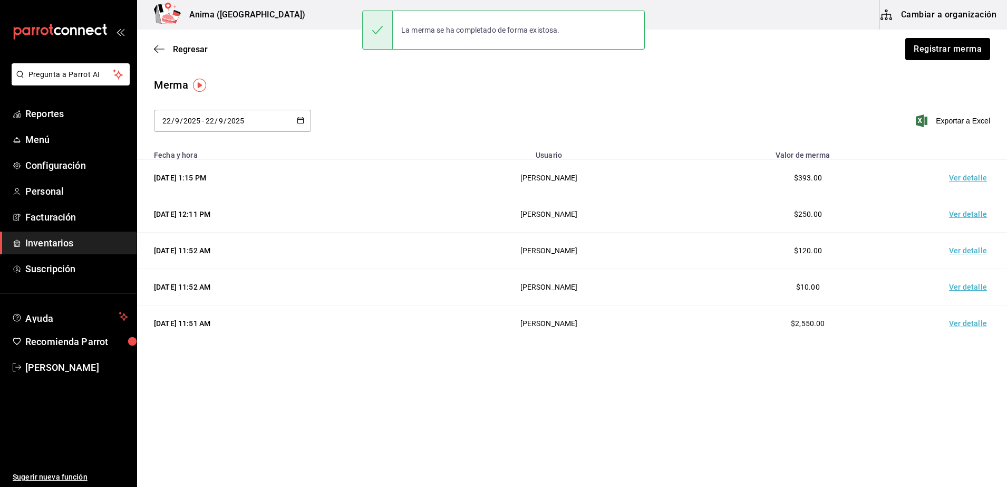
click at [977, 171] on td "Ver detalle" at bounding box center [971, 178] width 74 height 36
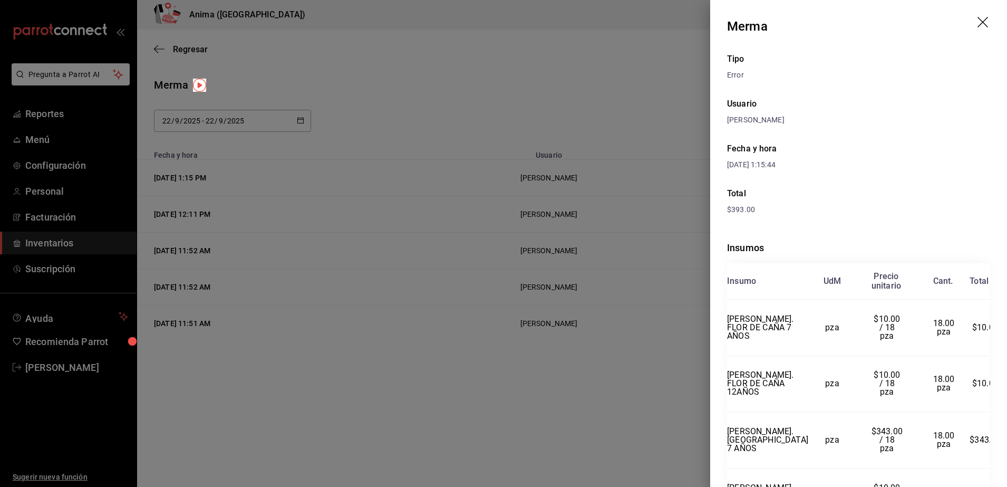
click at [453, 236] on div at bounding box center [503, 243] width 1007 height 487
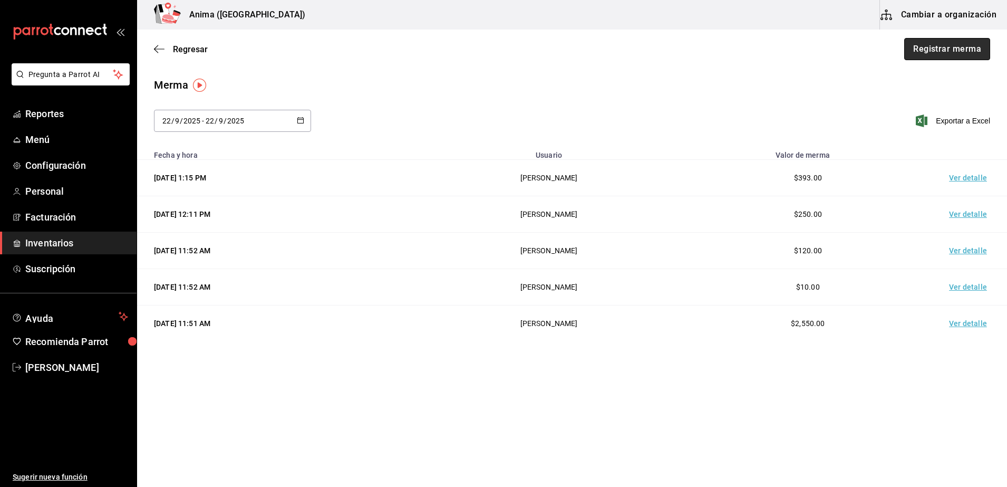
click at [955, 54] on button "Registrar merma" at bounding box center [948, 49] width 86 height 22
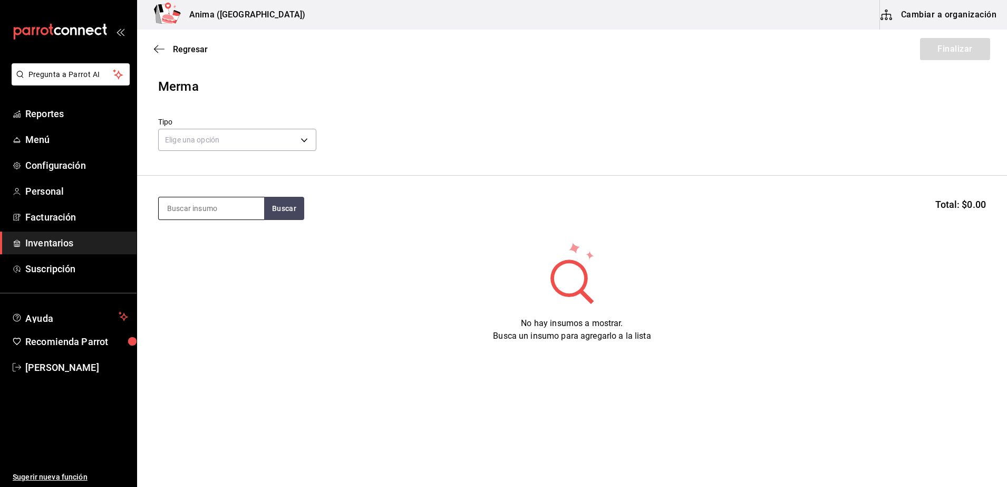
click at [240, 217] on input at bounding box center [211, 208] width 105 height 22
type input "coco"
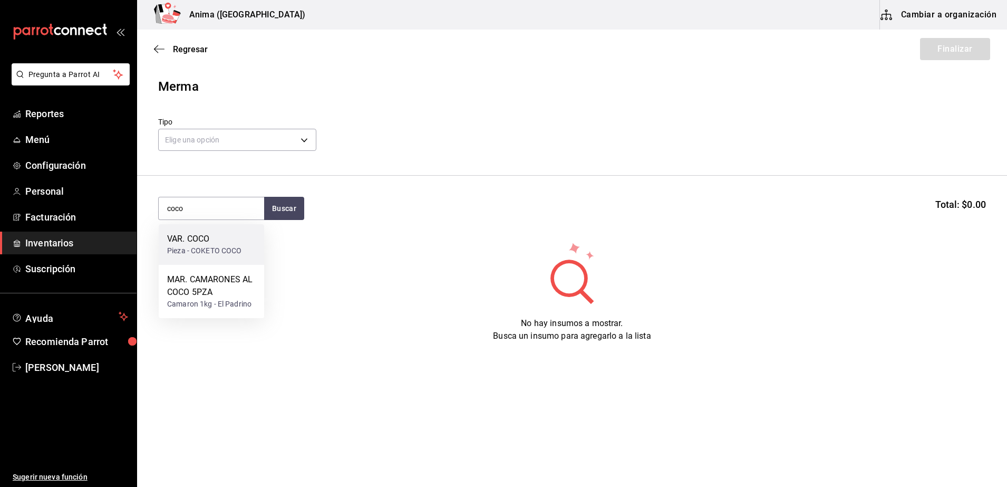
click at [229, 230] on div "VAR. COCO Pieza - COKETO COCO" at bounding box center [211, 244] width 105 height 41
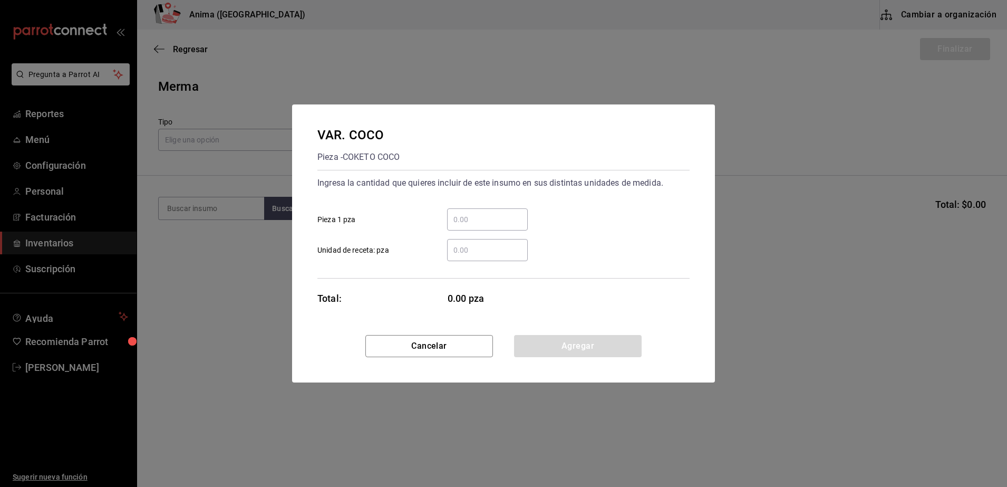
click at [478, 234] on div "​ Unidad de receta: pza" at bounding box center [499, 245] width 381 height 31
click at [486, 224] on input "​ Pieza 1 pza" at bounding box center [487, 219] width 81 height 13
type input "25"
click at [550, 349] on button "Agregar" at bounding box center [578, 346] width 128 height 22
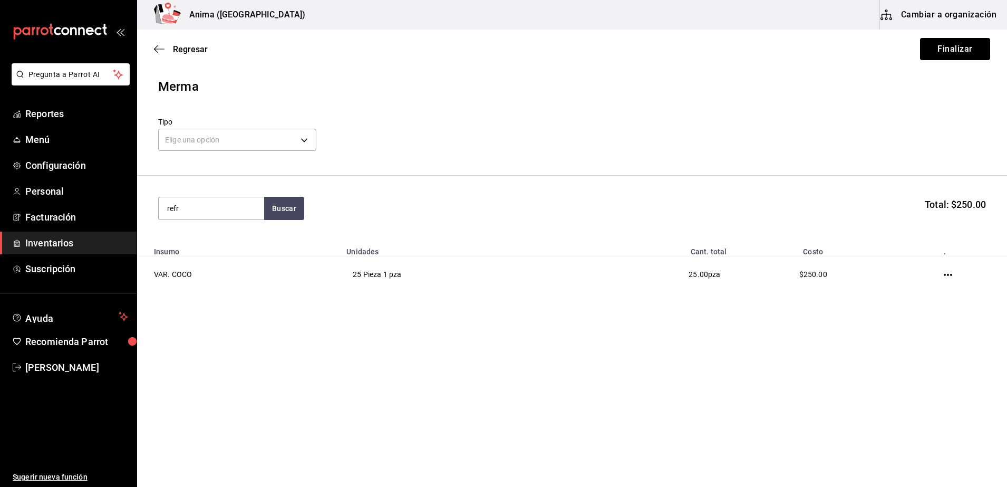
type input "refr"
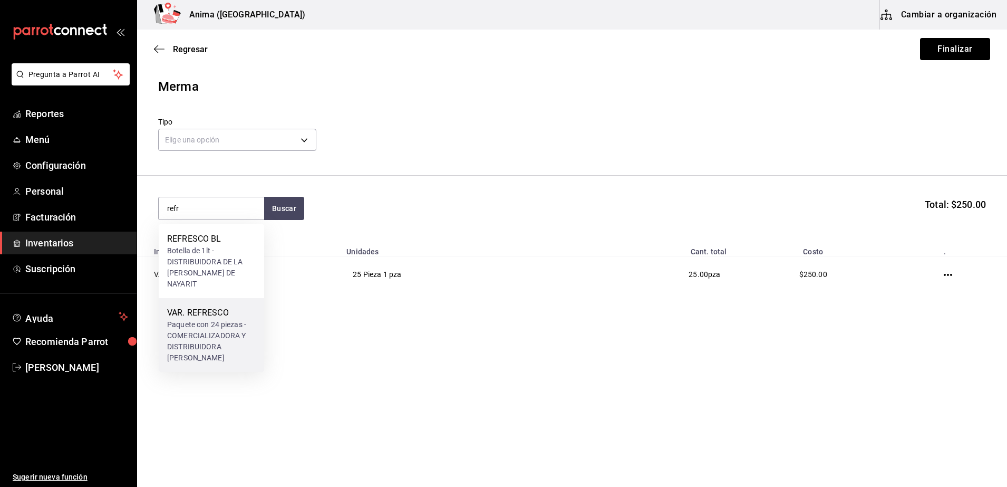
click at [189, 319] on div "Paquete con 24 piezas - COMERCIALIZADORA Y DISTRIBUIDORA DEL NAYAR" at bounding box center [211, 341] width 89 height 44
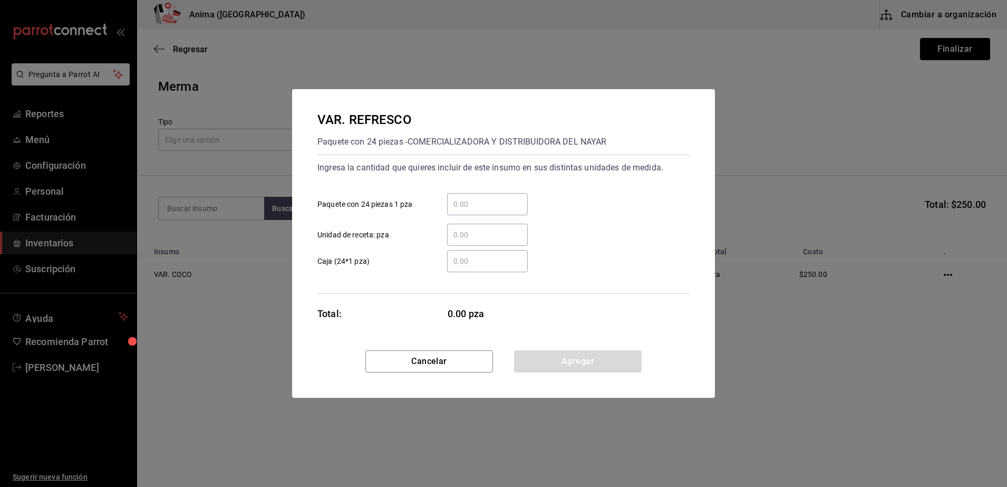
click at [470, 209] on input "​ Paquete con 24 piezas 1 pza" at bounding box center [487, 204] width 81 height 13
click at [458, 233] on input "​ Unidad de receta: pza" at bounding box center [487, 234] width 81 height 13
type input "58"
click at [547, 362] on button "Agregar" at bounding box center [578, 361] width 128 height 22
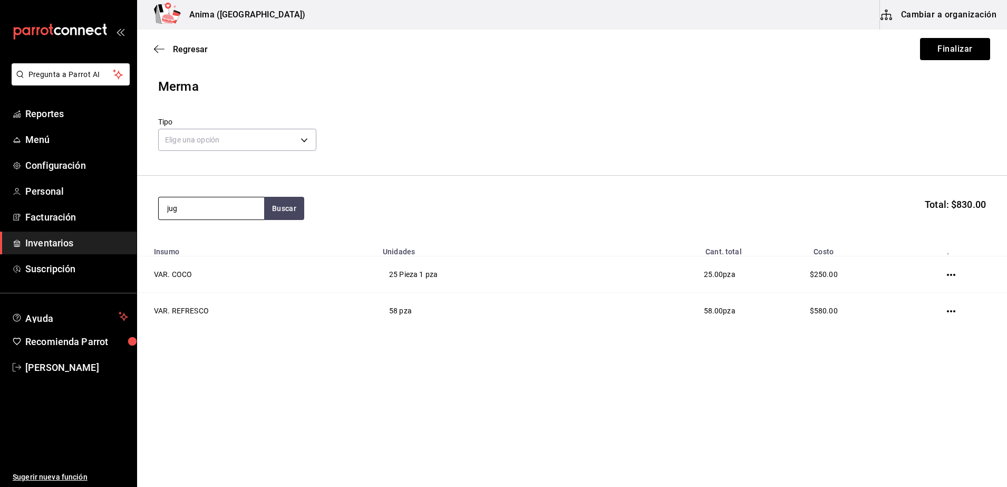
type input "jug"
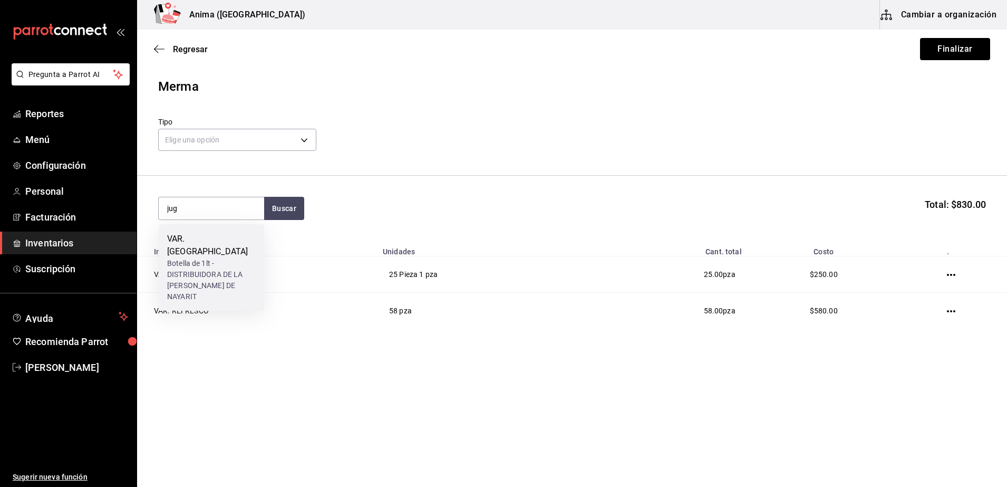
click at [210, 258] on div "Botella de 1lt - DISTRIBUIDORA DE LA COSTA DE NAYARIT" at bounding box center [211, 280] width 89 height 44
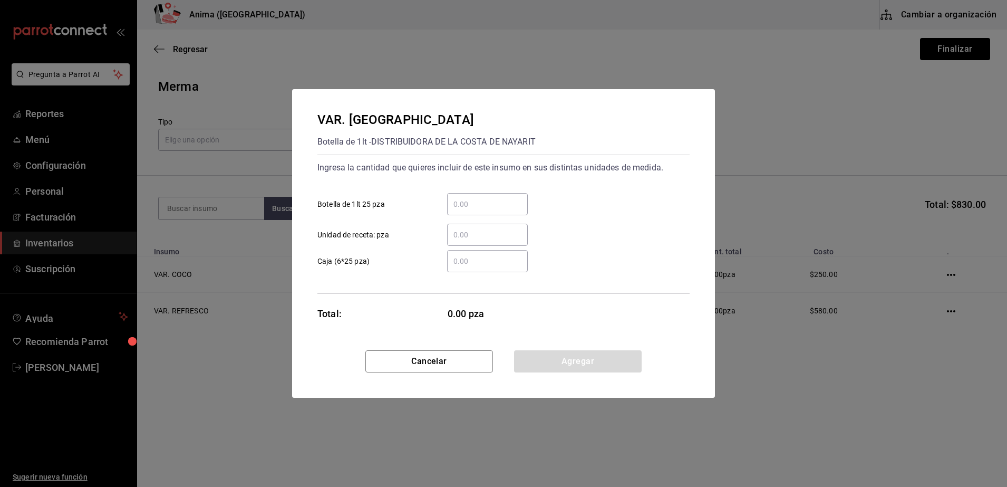
click at [491, 205] on input "​ Botella de 1lt 25 pza" at bounding box center [487, 204] width 81 height 13
type input "28"
click at [562, 364] on button "Agregar" at bounding box center [578, 361] width 128 height 22
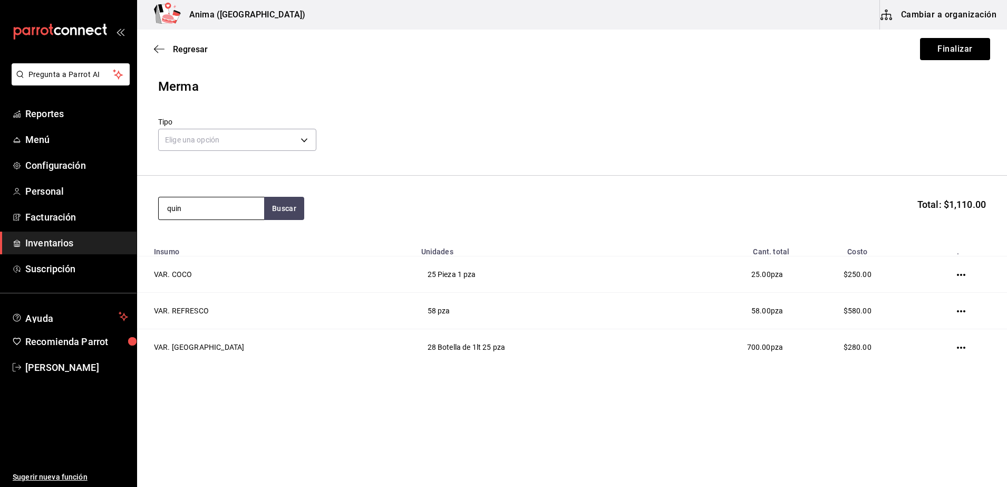
type input "quin"
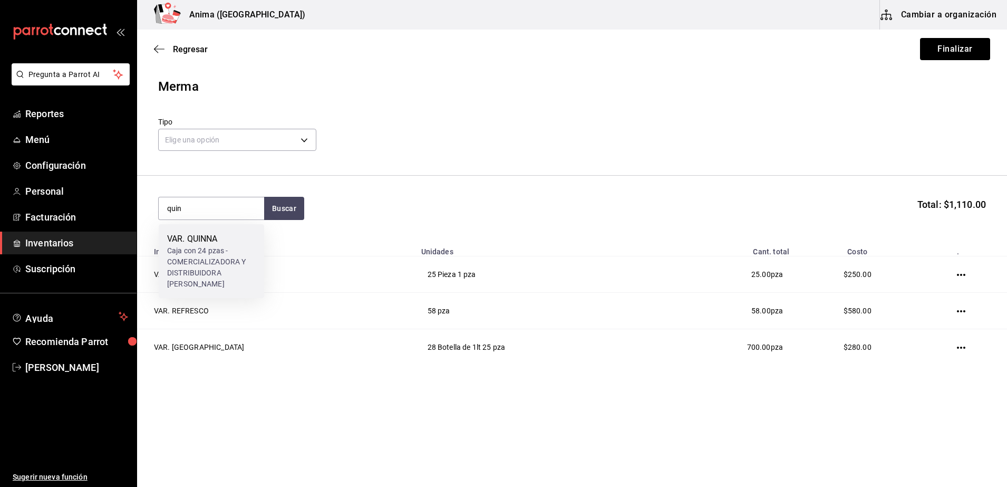
click at [229, 233] on div "VAR. QUINNA" at bounding box center [211, 239] width 89 height 13
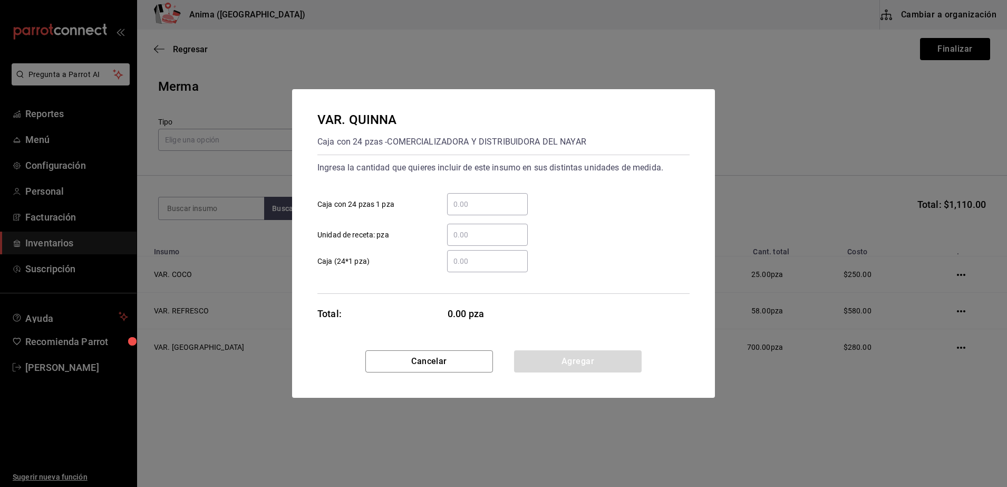
drag, startPoint x: 502, startPoint y: 216, endPoint x: 474, endPoint y: 237, distance: 34.3
click at [474, 237] on div "​ Unidad de receta: pza" at bounding box center [499, 230] width 381 height 31
click at [474, 237] on input "​ Unidad de receta: pza" at bounding box center [487, 234] width 81 height 13
type input "10"
click at [436, 275] on div "Ingresa la cantidad que quieres incluir de este insumo en sus distintas unidade…" at bounding box center [504, 224] width 372 height 139
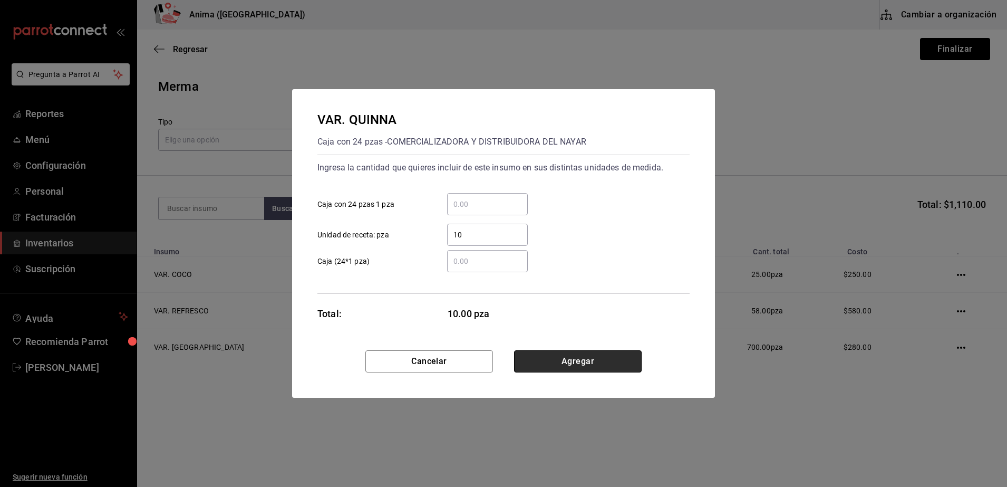
click at [593, 363] on button "Agregar" at bounding box center [578, 361] width 128 height 22
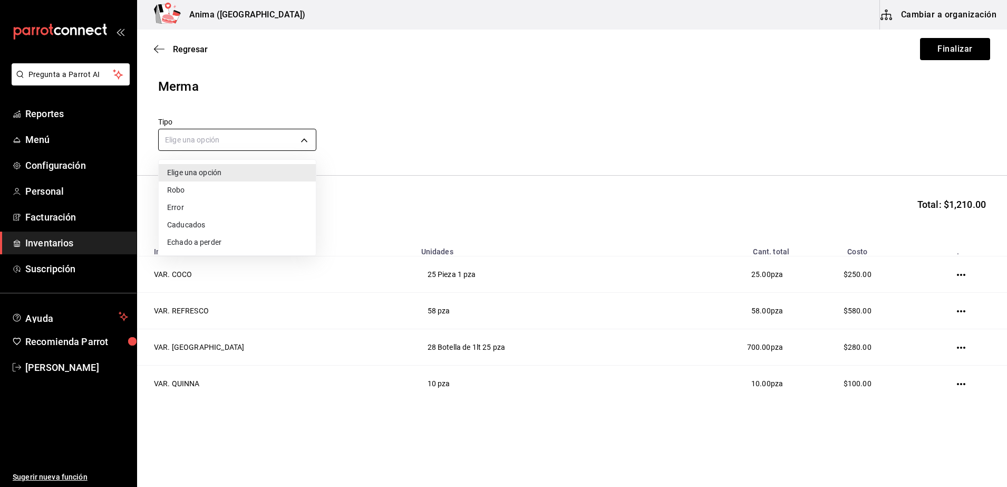
click at [290, 137] on body "Pregunta a Parrot AI Reportes Menú Configuración Personal Facturación Inventari…" at bounding box center [503, 213] width 1007 height 427
click at [218, 222] on li "Caducados" at bounding box center [237, 224] width 157 height 17
click at [312, 147] on body "Pregunta a Parrot AI Reportes Menú Configuración Personal Facturación Inventari…" at bounding box center [503, 213] width 1007 height 427
click at [209, 201] on li "Error" at bounding box center [237, 207] width 157 height 17
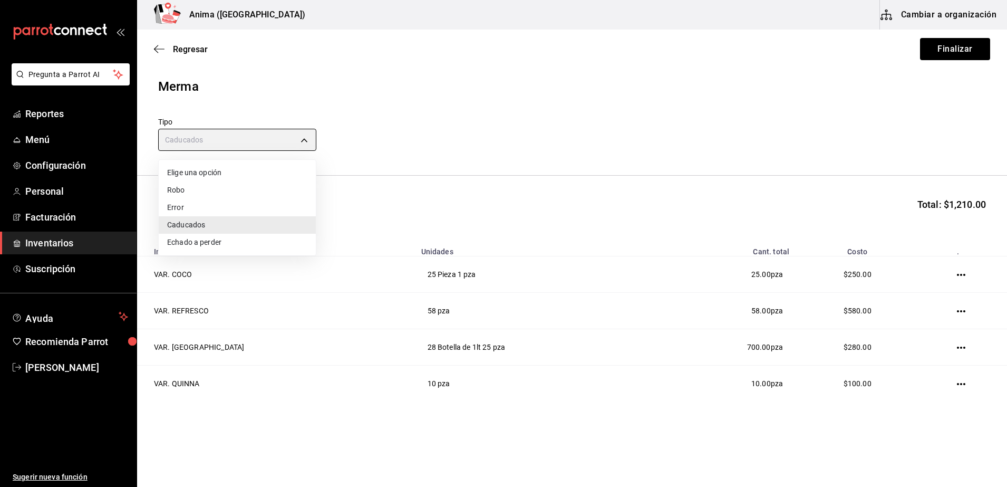
type input "ERROR"
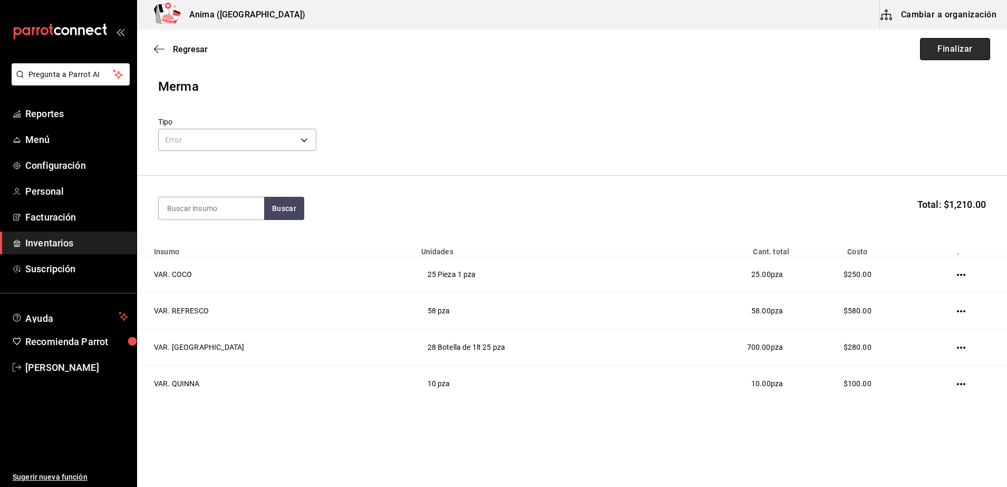
click at [940, 56] on button "Finalizar" at bounding box center [955, 49] width 70 height 22
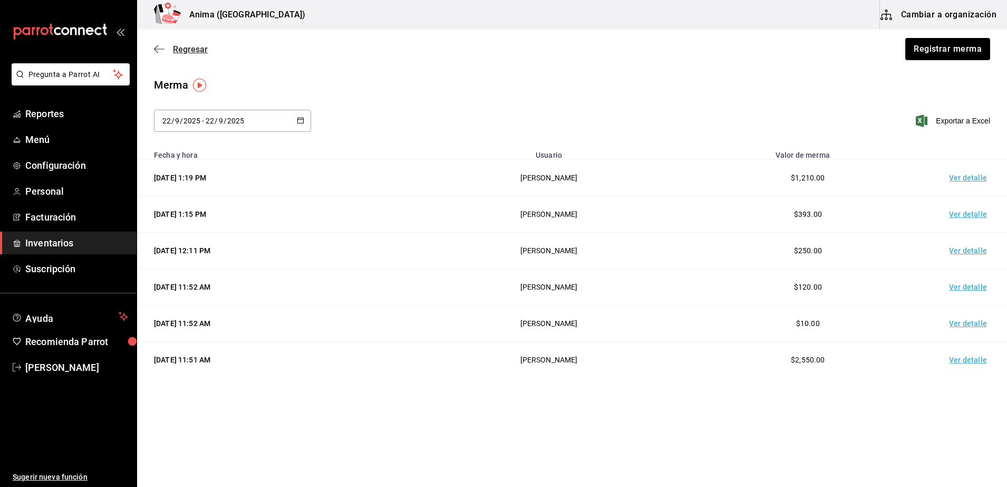
click at [158, 51] on icon "button" at bounding box center [159, 48] width 11 height 9
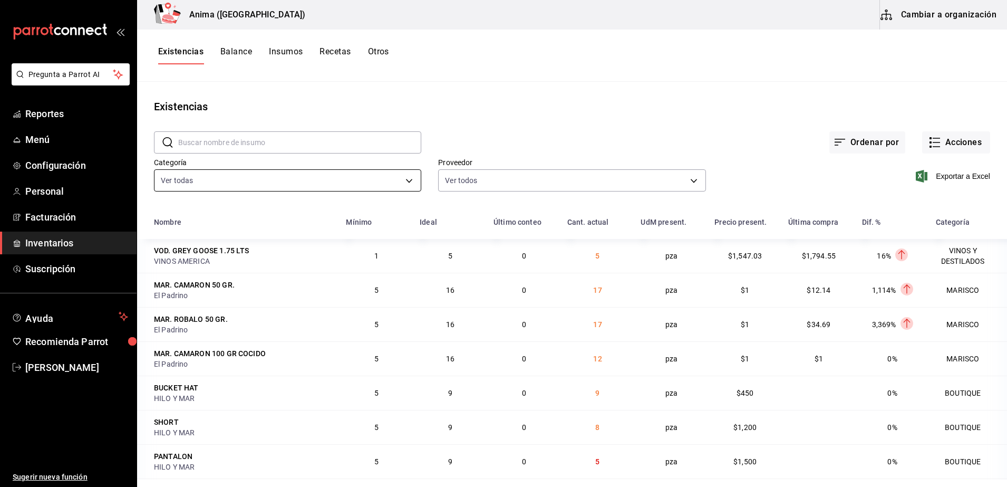
click at [348, 175] on body "Pregunta a Parrot AI Reportes Menú Configuración Personal Facturación Inventari…" at bounding box center [503, 239] width 1007 height 479
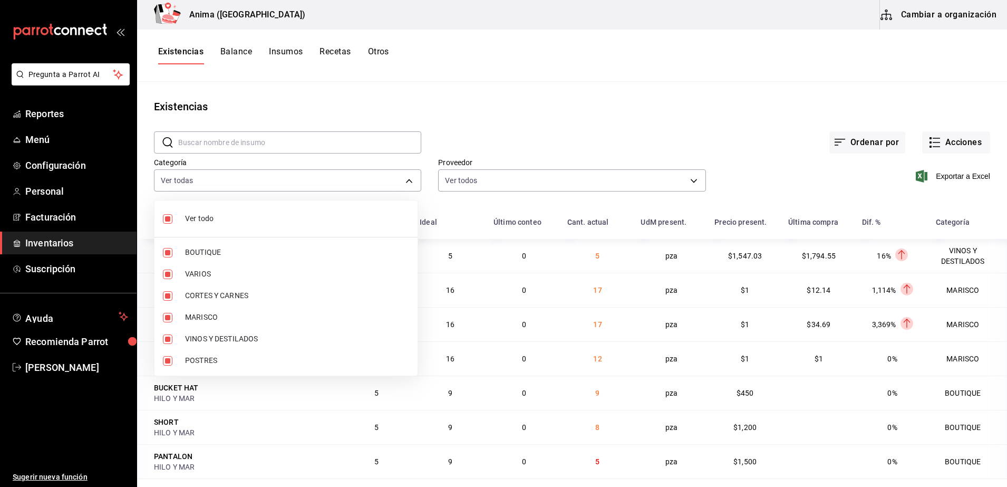
click at [285, 205] on li "Ver todo" at bounding box center [286, 219] width 263 height 28
checkbox input "false"
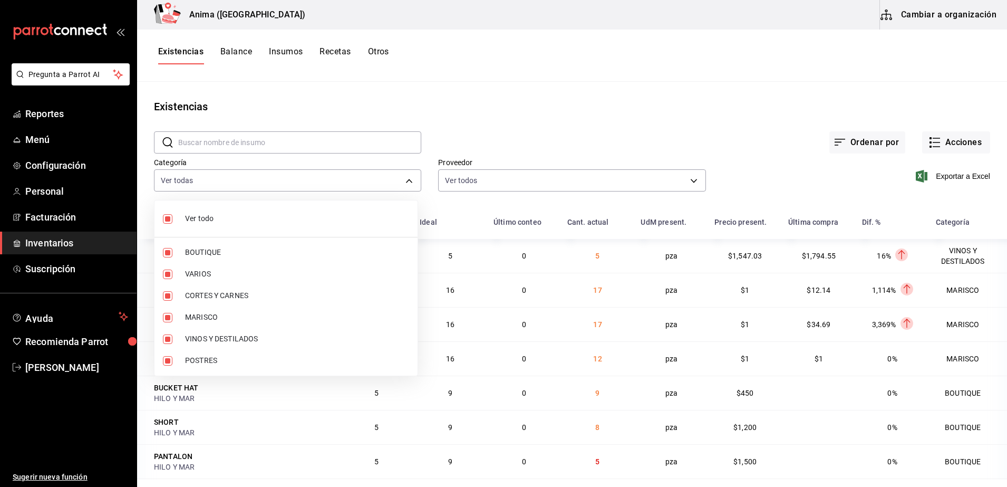
checkbox input "false"
click at [211, 341] on span "VINOS Y DESTILADOS" at bounding box center [297, 338] width 224 height 11
type input "f7720a51-38d1-4969-9ecb-6897f7b80c7b"
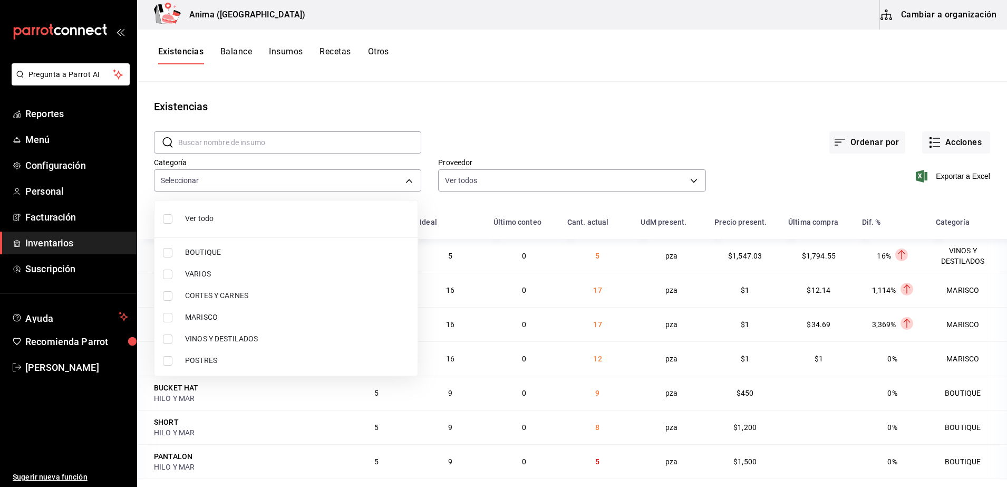
checkbox input "true"
click at [230, 271] on span "VARIOS" at bounding box center [297, 273] width 224 height 11
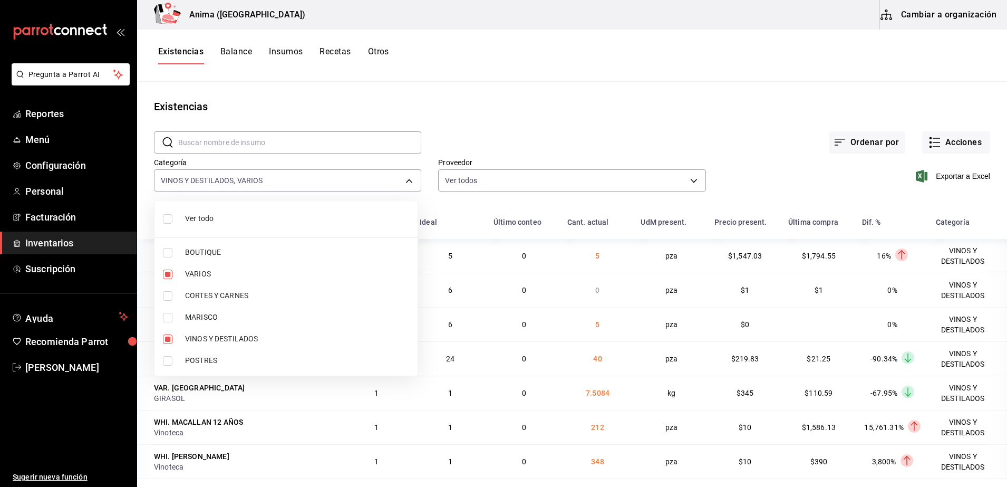
type input "f7720a51-38d1-4969-9ecb-6897f7b80c7b,3e36a201-3bef-4cb4-ba27-0938f4d1ed88"
checkbox input "true"
click at [676, 127] on div at bounding box center [503, 243] width 1007 height 487
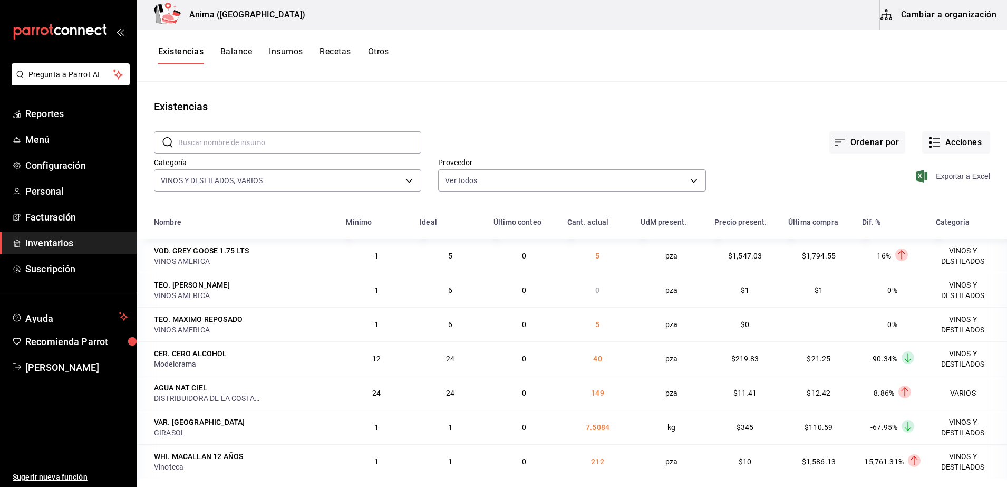
click at [952, 177] on span "Exportar a Excel" at bounding box center [954, 176] width 72 height 13
